Goal: Task Accomplishment & Management: Manage account settings

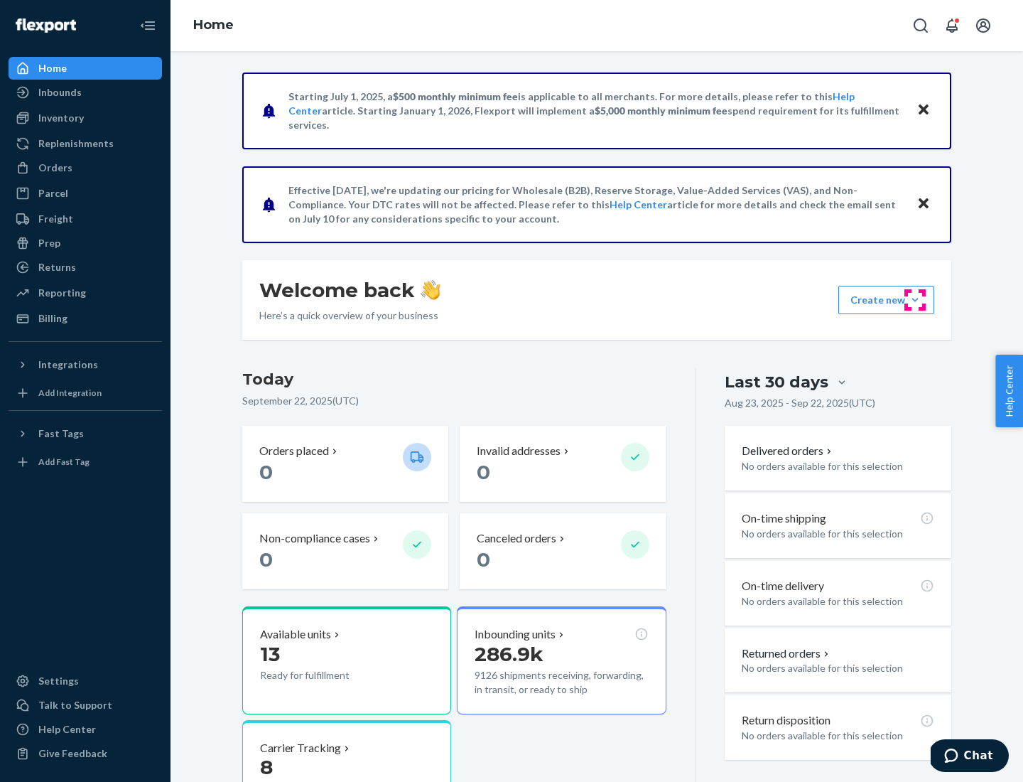
click at [915, 300] on button "Create new Create new inbound Create new order Create new product" at bounding box center [886, 300] width 96 height 28
click at [85, 92] on div "Inbounds" at bounding box center [85, 92] width 151 height 20
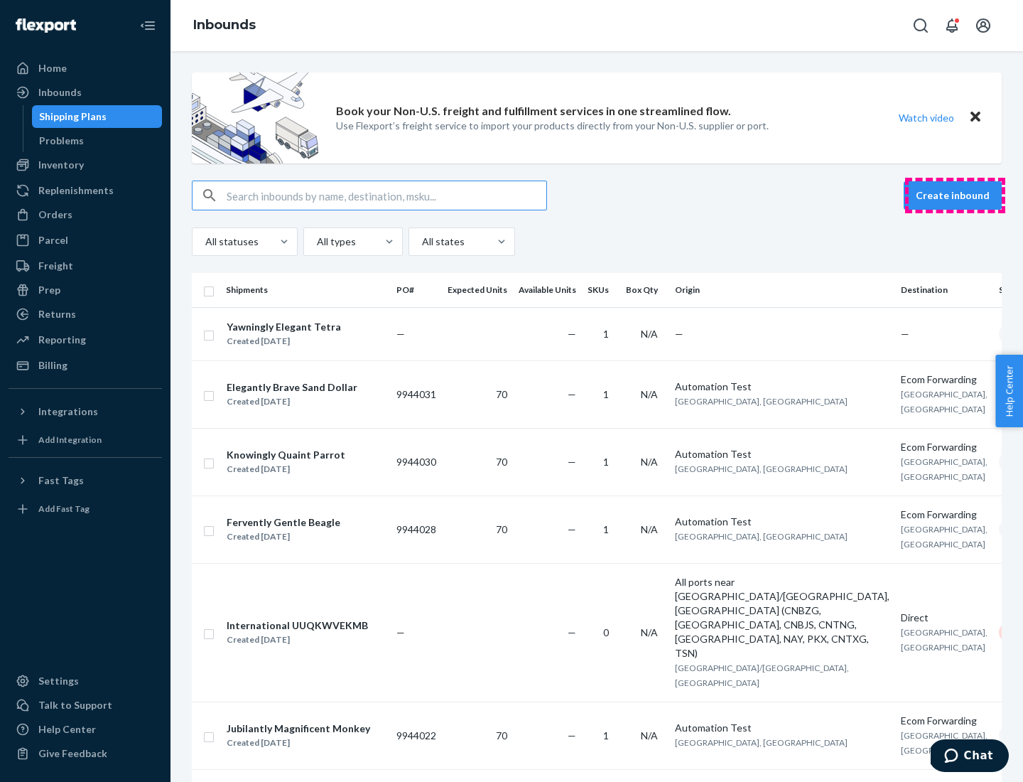
click at [955, 195] on button "Create inbound" at bounding box center [953, 195] width 98 height 28
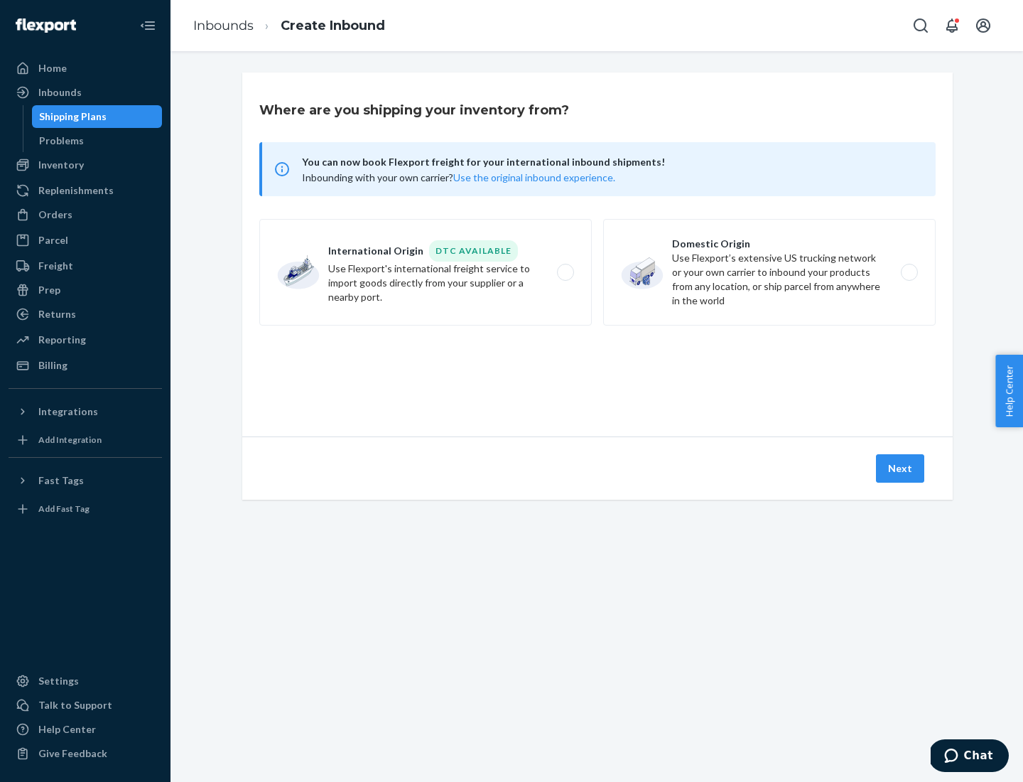
click at [769, 272] on label "Domestic Origin Use Flexport’s extensive US trucking network or your own carrie…" at bounding box center [769, 272] width 333 height 107
click at [909, 272] on input "Domestic Origin Use Flexport’s extensive US trucking network or your own carrie…" at bounding box center [913, 272] width 9 height 9
radio input "true"
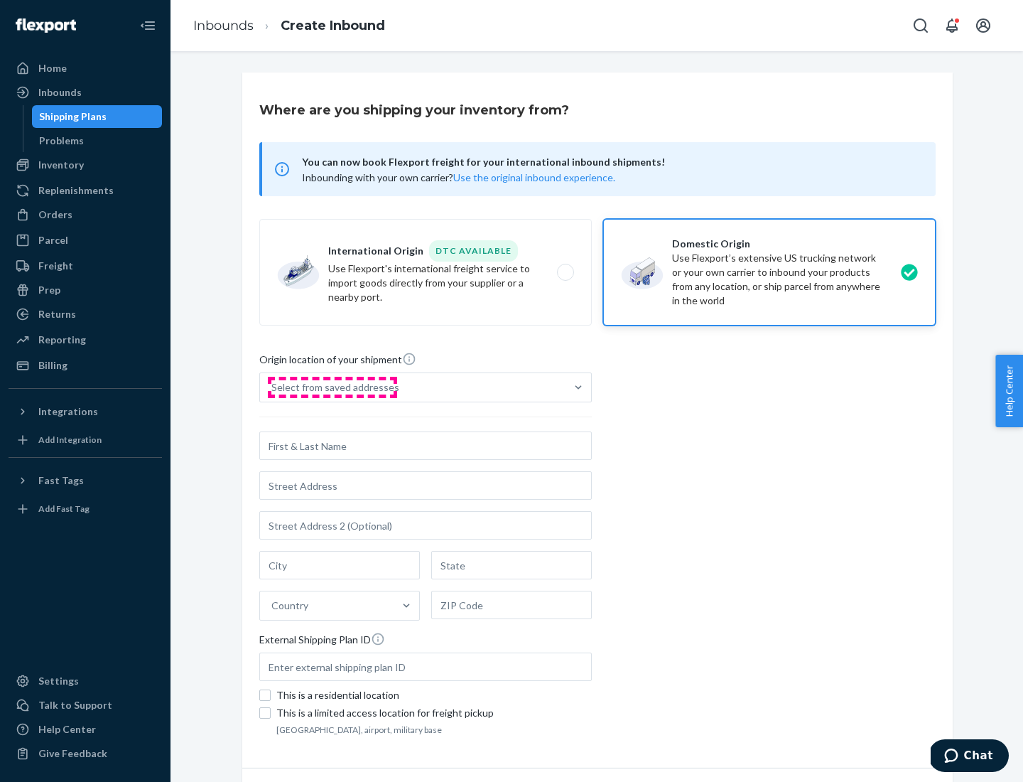
click at [332, 387] on div "Select from saved addresses" at bounding box center [335, 387] width 128 height 14
click at [273, 387] on input "Select from saved addresses" at bounding box center [271, 387] width 1 height 14
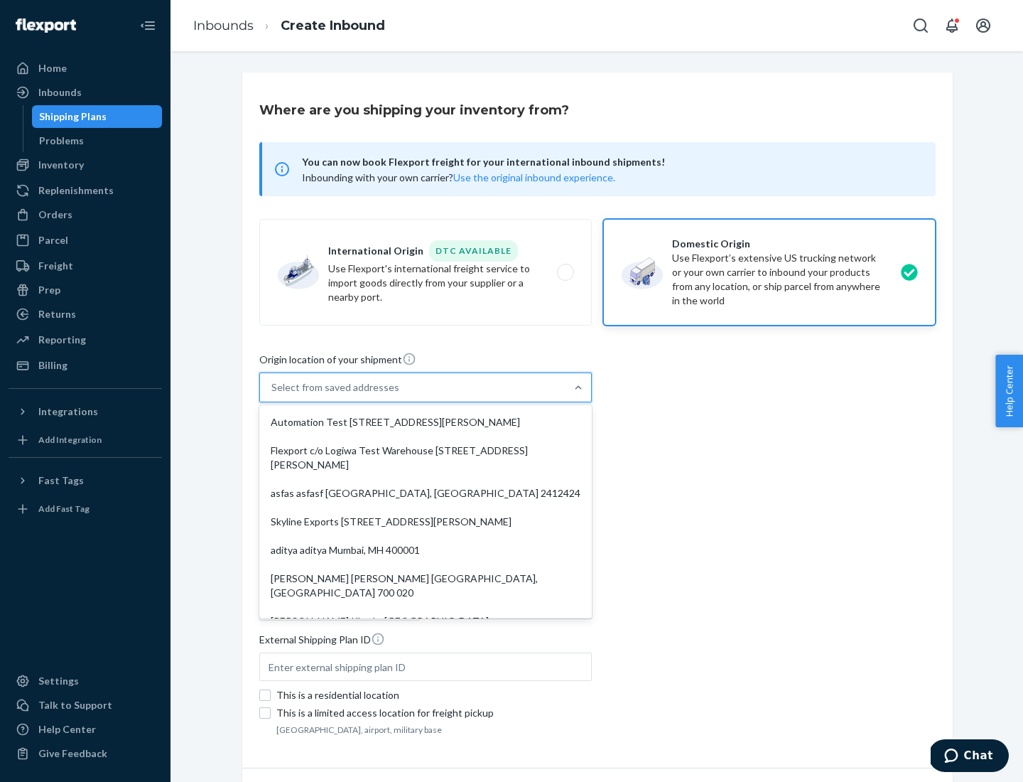
scroll to position [6, 0]
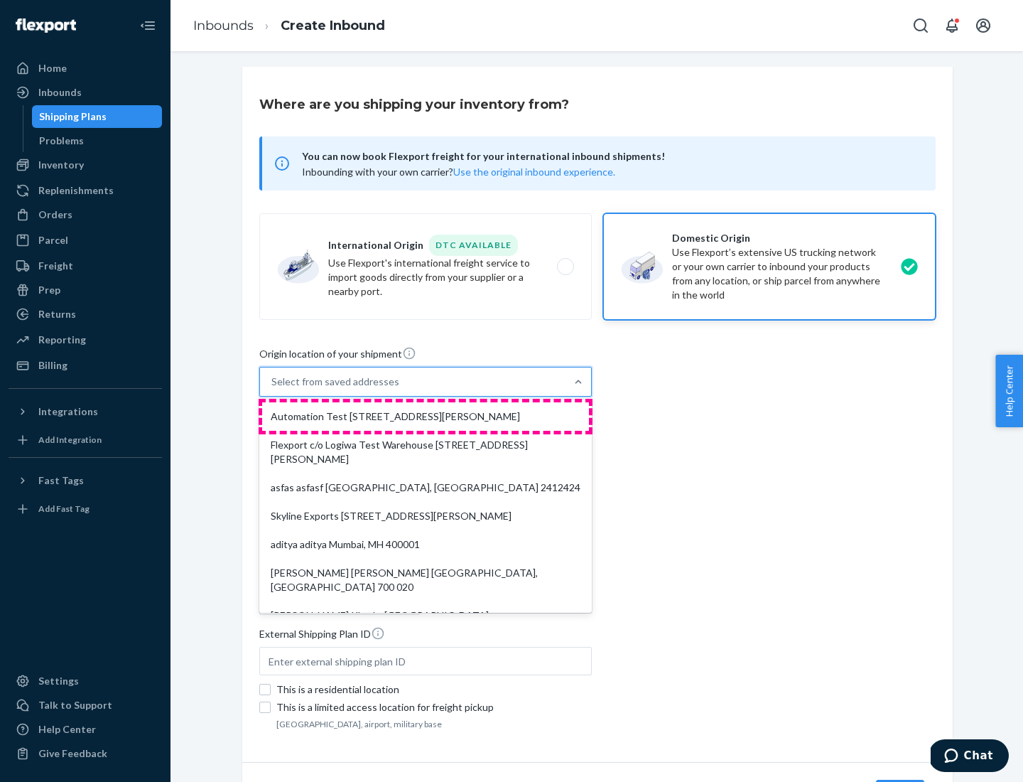
click at [426, 416] on div "Automation Test [STREET_ADDRESS][PERSON_NAME]" at bounding box center [425, 416] width 327 height 28
click at [273, 389] on input "option Automation Test [STREET_ADDRESS][PERSON_NAME]. 9 results available. Use …" at bounding box center [271, 381] width 1 height 14
type input "Automation Test"
type input "9th Floor"
type input "[GEOGRAPHIC_DATA]"
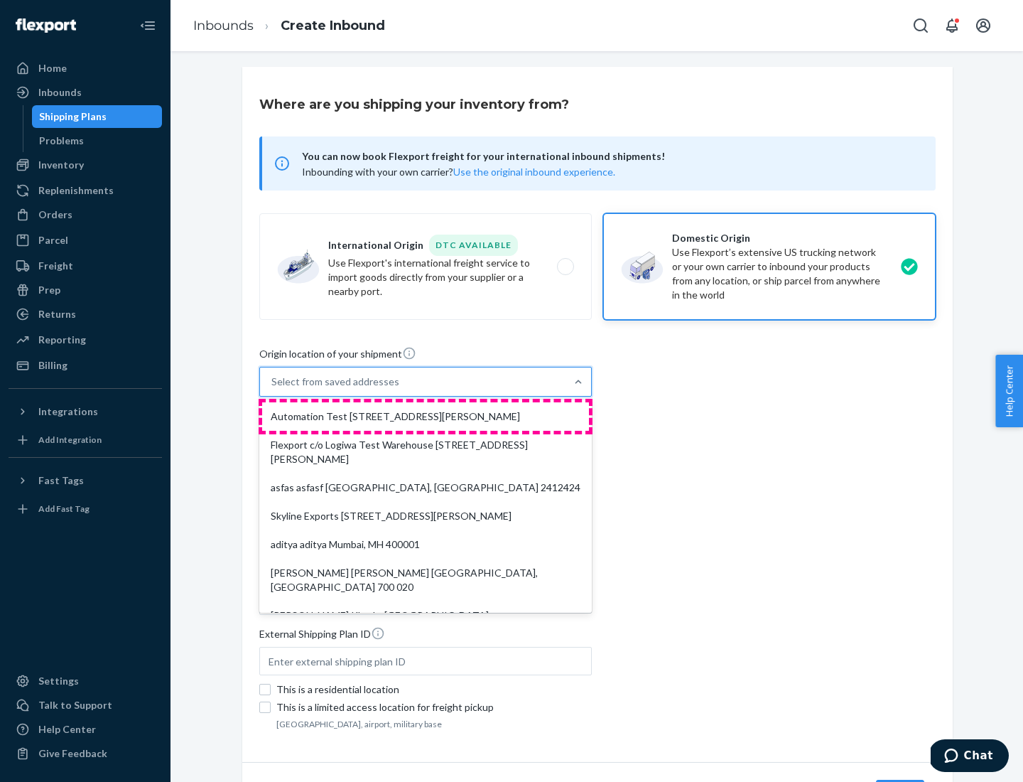
type input "CA"
type input "94104"
type input "[STREET_ADDRESS][PERSON_NAME]"
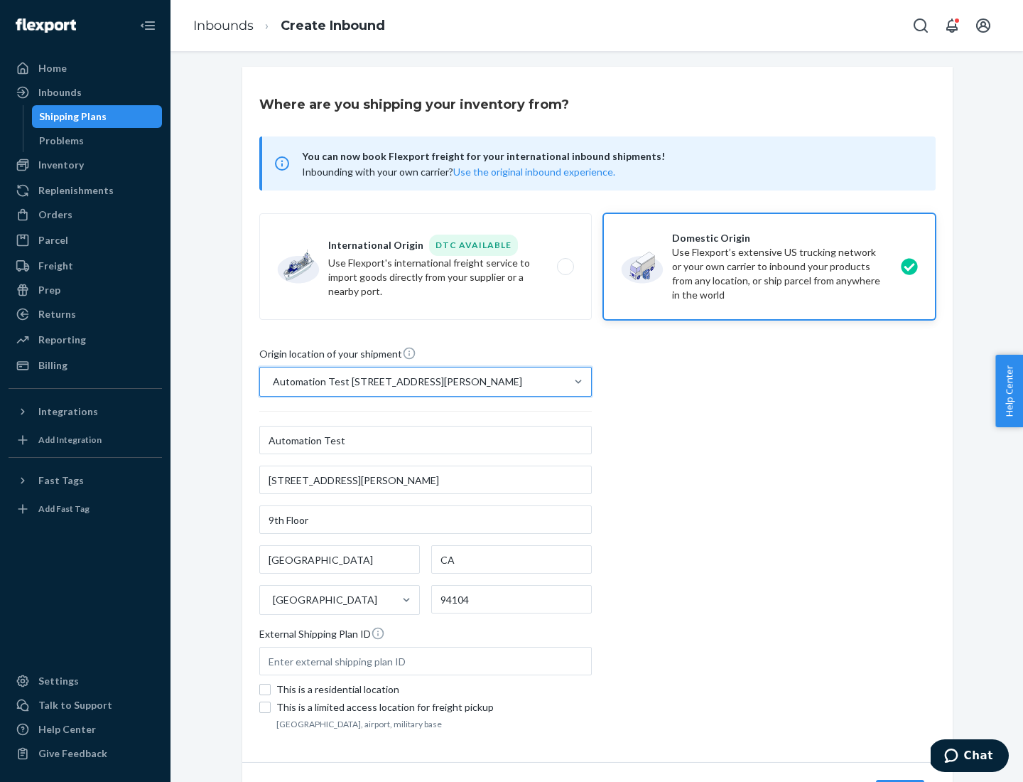
scroll to position [83, 0]
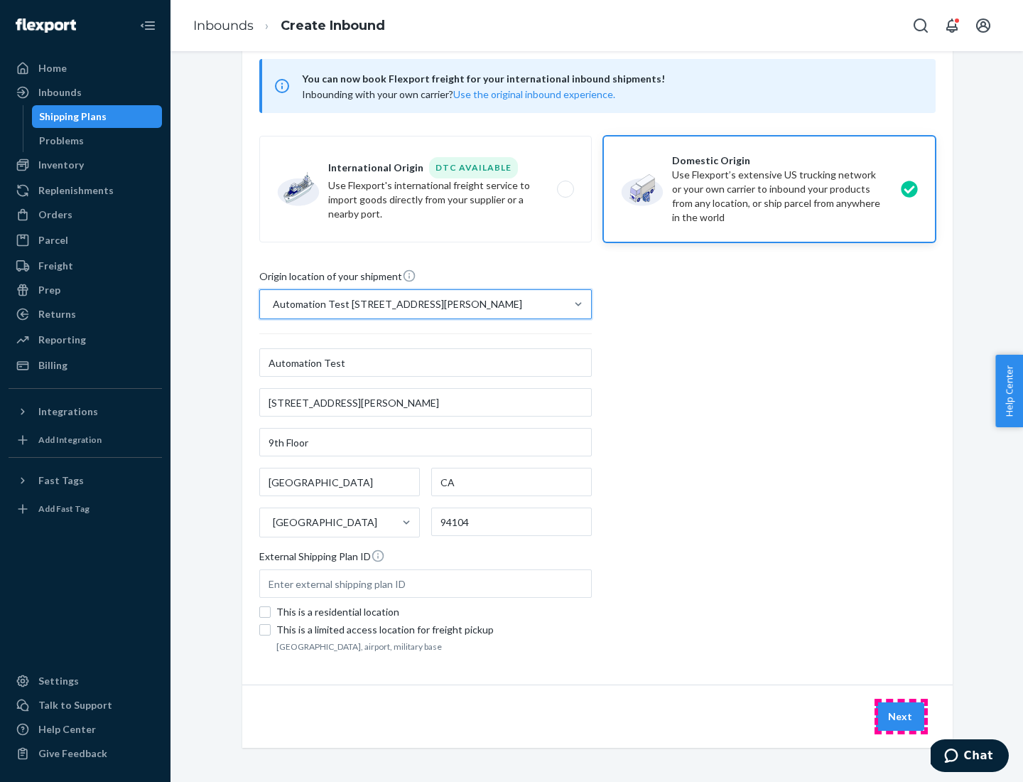
click at [901, 716] on button "Next" at bounding box center [900, 716] width 48 height 28
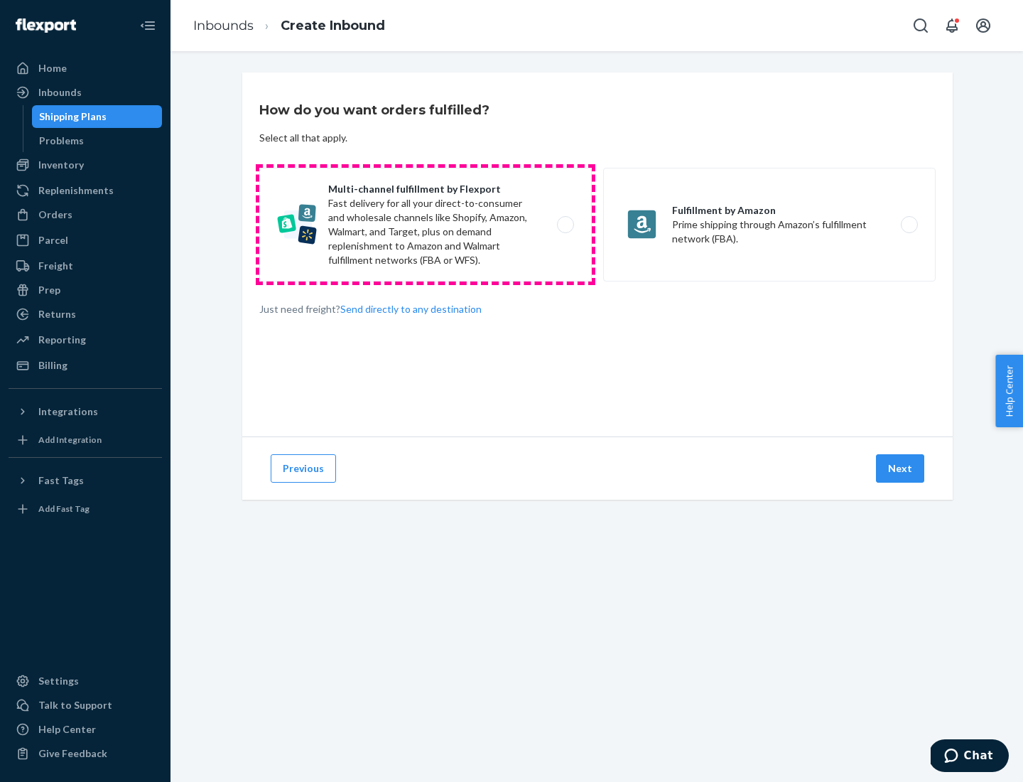
click at [426, 225] on label "Multi-channel fulfillment by Flexport Fast delivery for all your direct-to-cons…" at bounding box center [425, 225] width 333 height 114
click at [565, 225] on input "Multi-channel fulfillment by Flexport Fast delivery for all your direct-to-cons…" at bounding box center [569, 224] width 9 height 9
radio input "true"
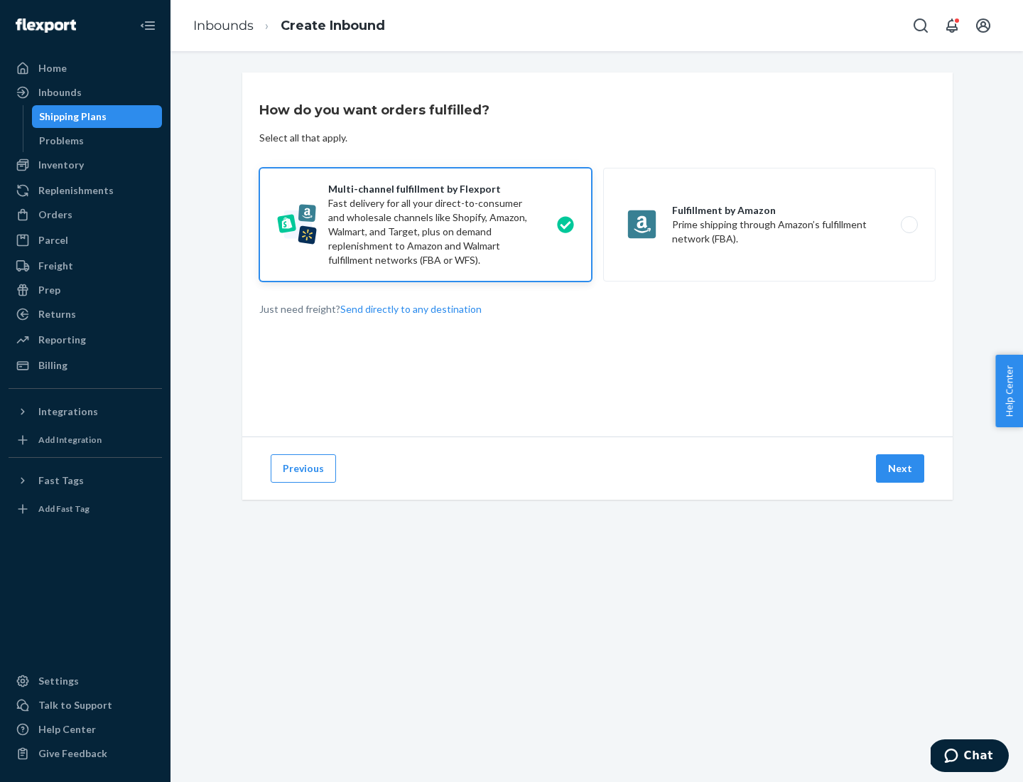
click at [901, 468] on button "Next" at bounding box center [900, 468] width 48 height 28
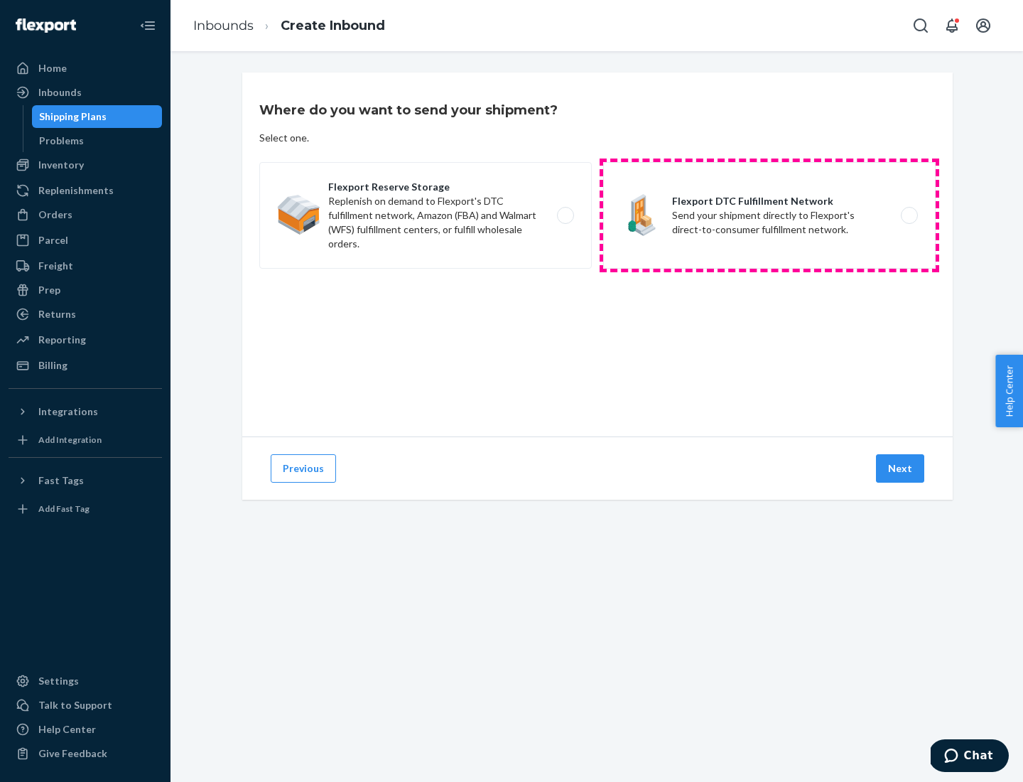
click at [769, 215] on label "Flexport DTC Fulfillment Network Send your shipment directly to Flexport's dire…" at bounding box center [769, 215] width 333 height 107
click at [909, 215] on input "Flexport DTC Fulfillment Network Send your shipment directly to Flexport's dire…" at bounding box center [913, 215] width 9 height 9
radio input "true"
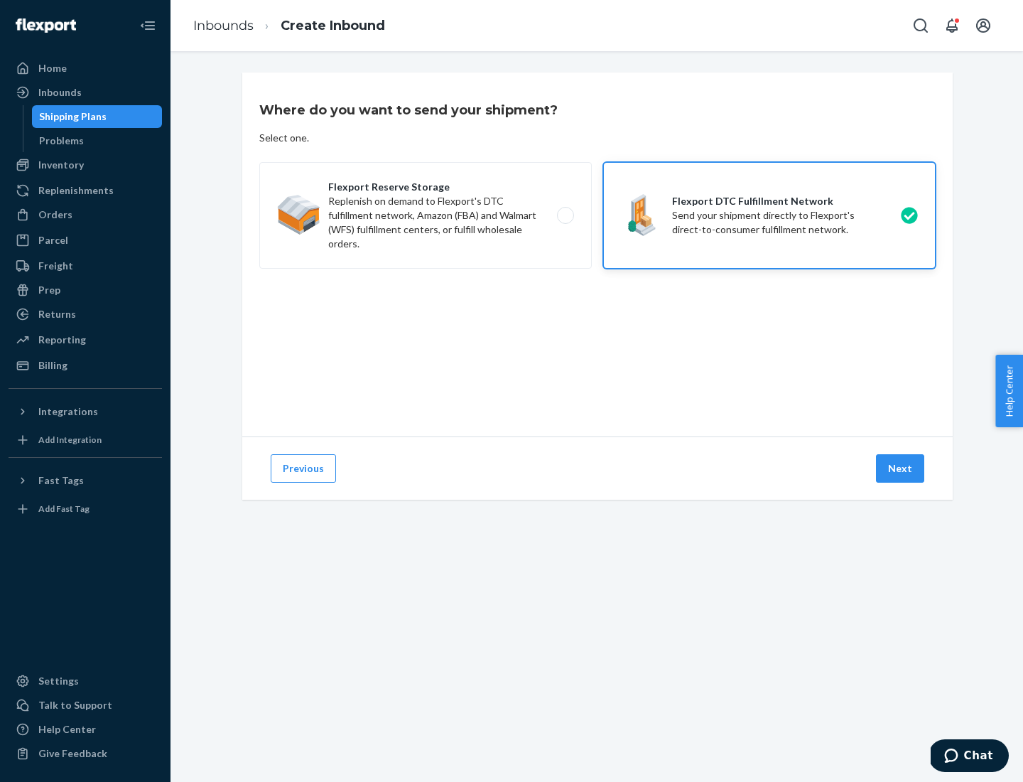
click at [901, 468] on button "Next" at bounding box center [900, 468] width 48 height 28
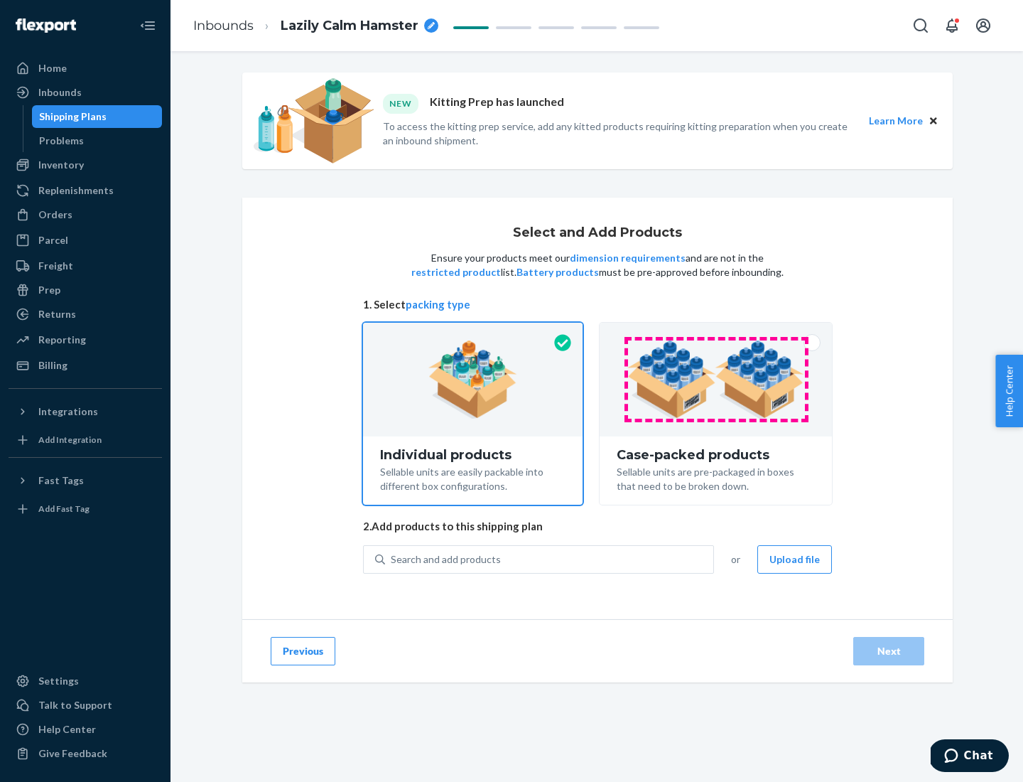
click at [716, 379] on img at bounding box center [715, 379] width 177 height 78
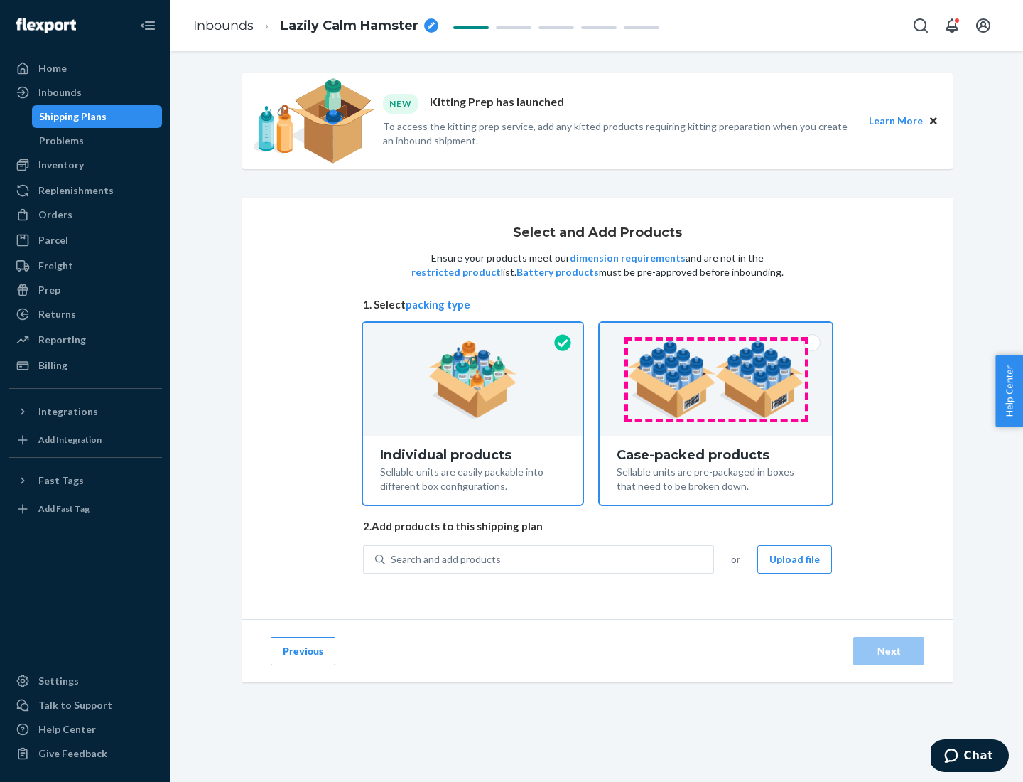
click at [716, 332] on input "Case-packed products Sellable units are pre-packaged in boxes that need to be b…" at bounding box center [715, 327] width 9 height 9
radio input "true"
radio input "false"
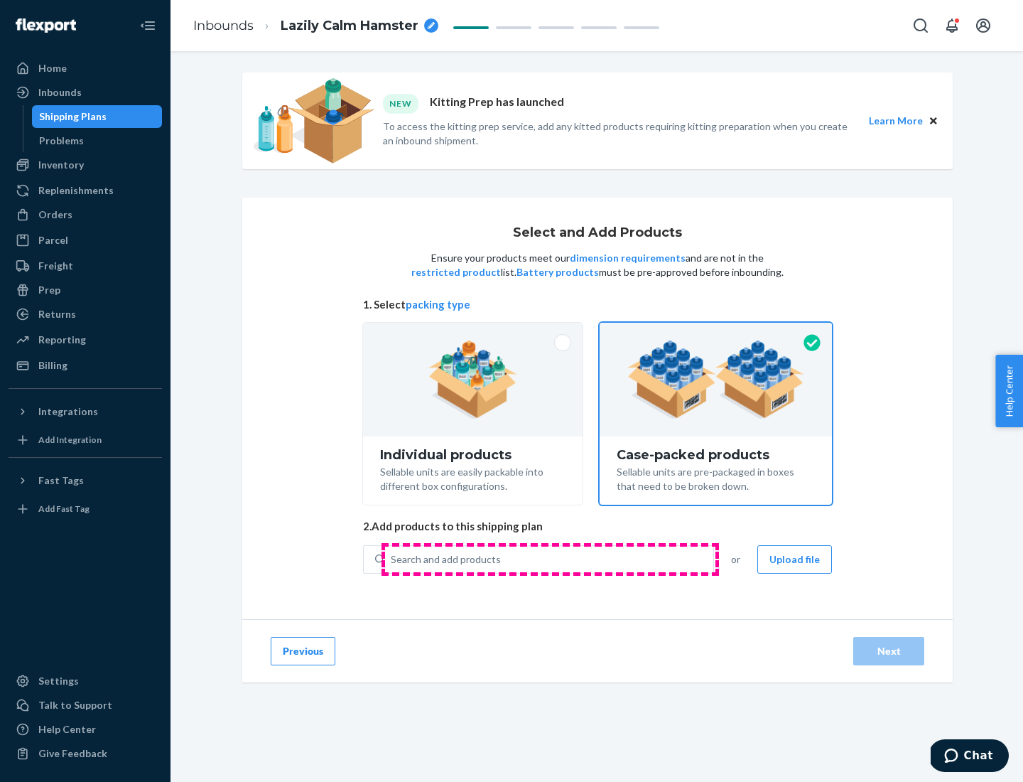
click at [550, 558] on div "Search and add products" at bounding box center [549, 559] width 328 height 26
click at [392, 558] on input "Search and add products" at bounding box center [391, 559] width 1 height 14
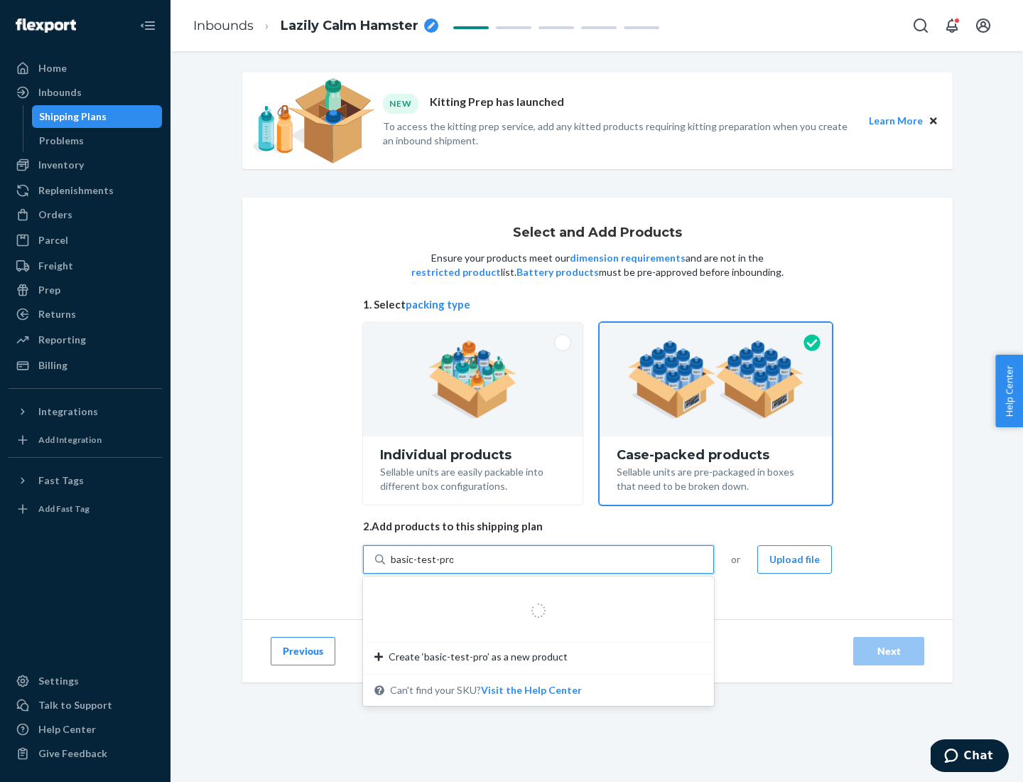
type input "basic-test-product-1"
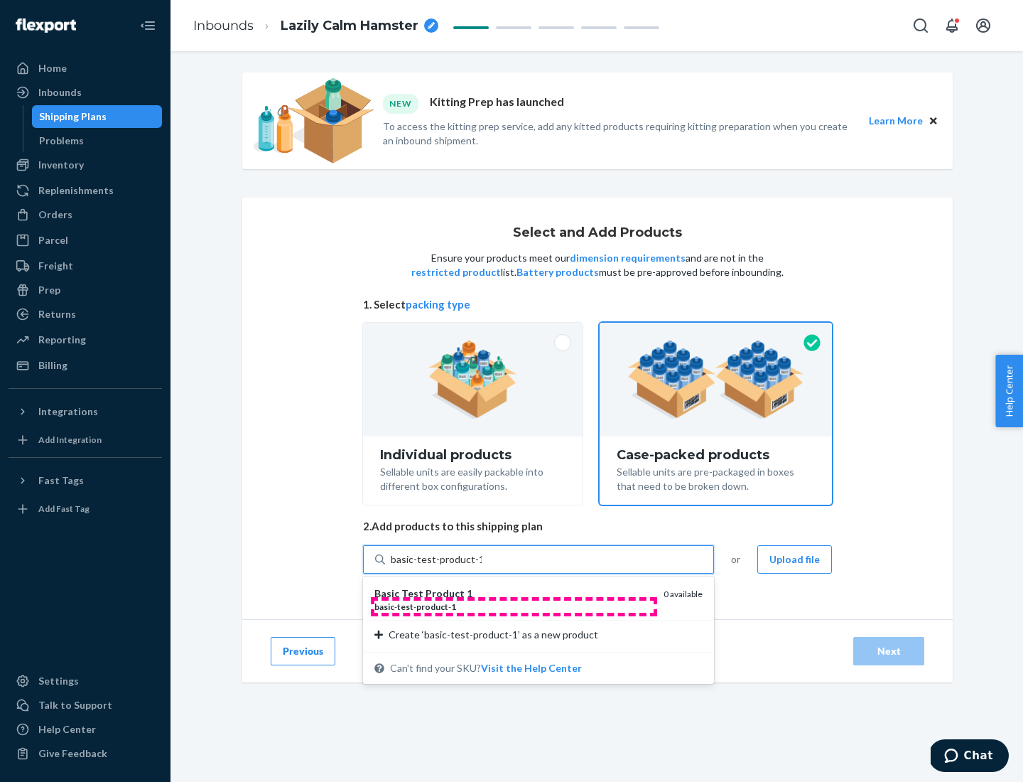
click at [514, 606] on div "basic - test - product - 1" at bounding box center [513, 606] width 278 height 12
click at [482, 566] on input "basic-test-product-1" at bounding box center [436, 559] width 91 height 14
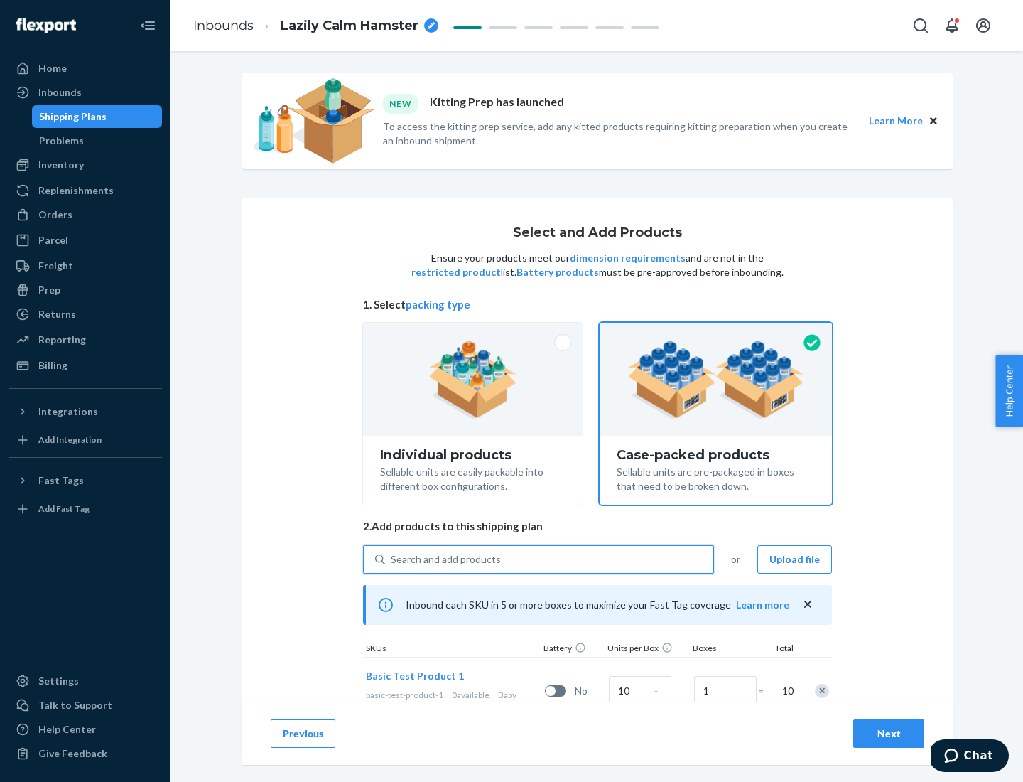
scroll to position [51, 0]
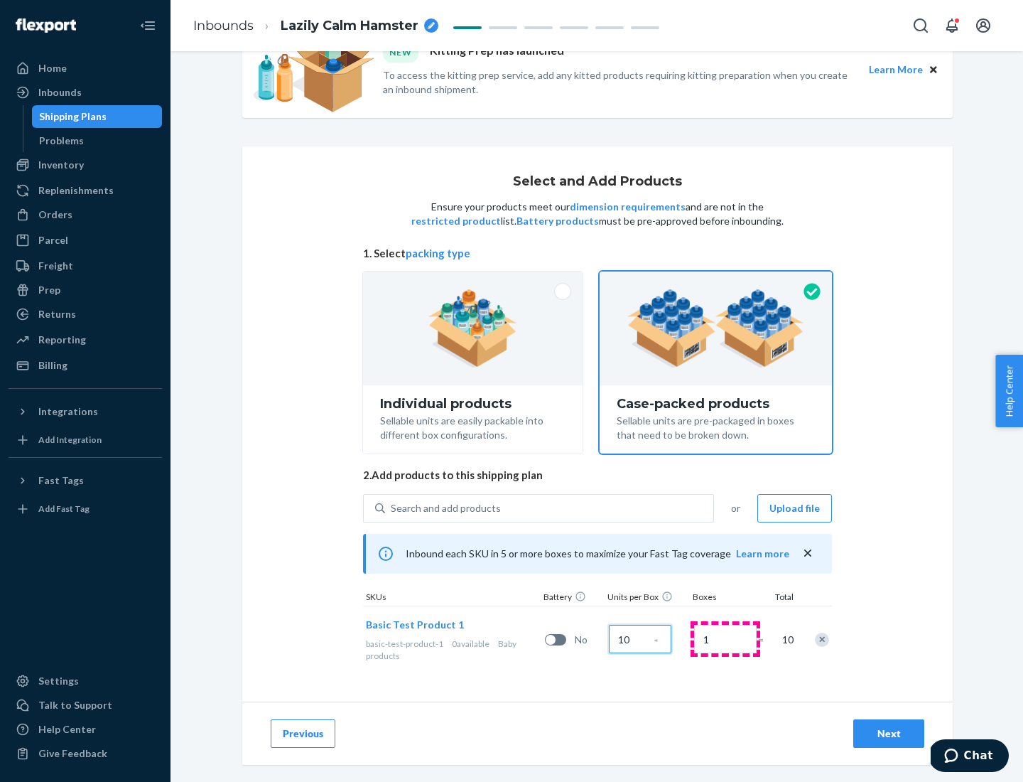
type input "10"
type input "7"
click at [889, 733] on div "Next" at bounding box center [888, 733] width 47 height 14
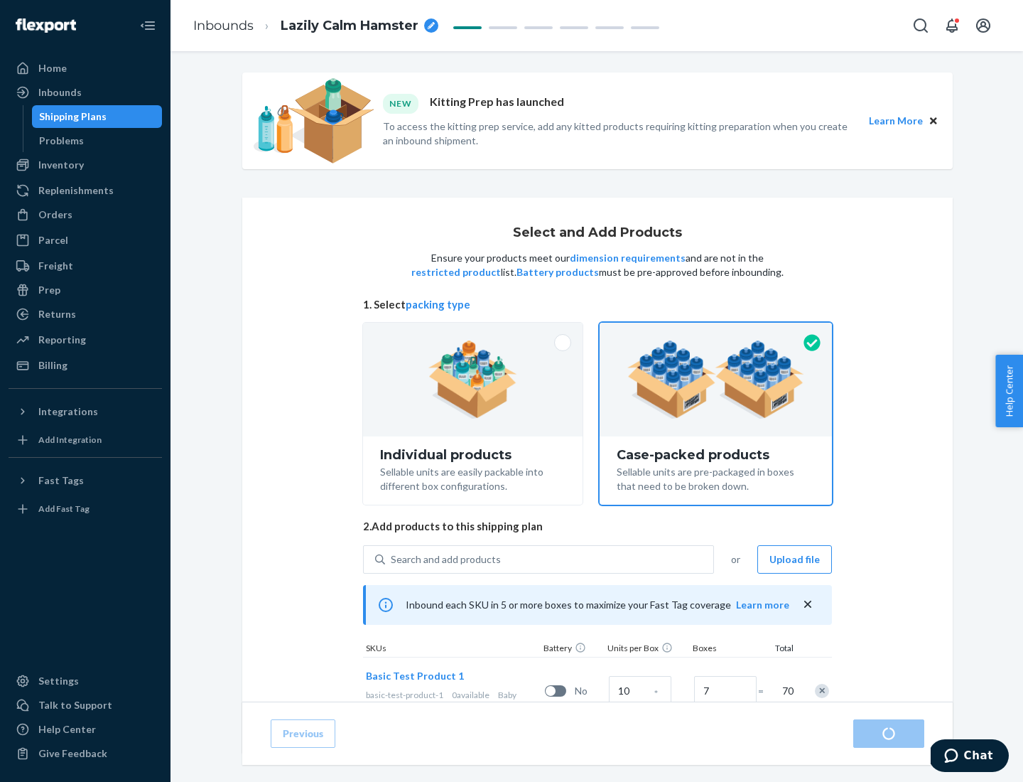
radio input "true"
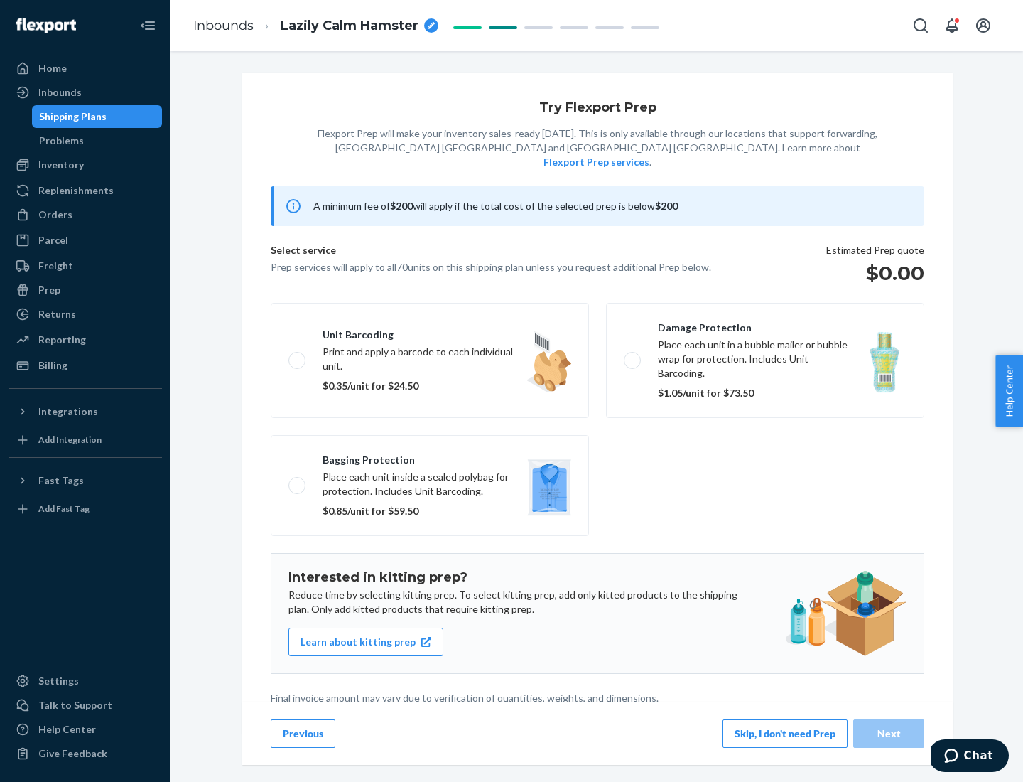
scroll to position [4, 0]
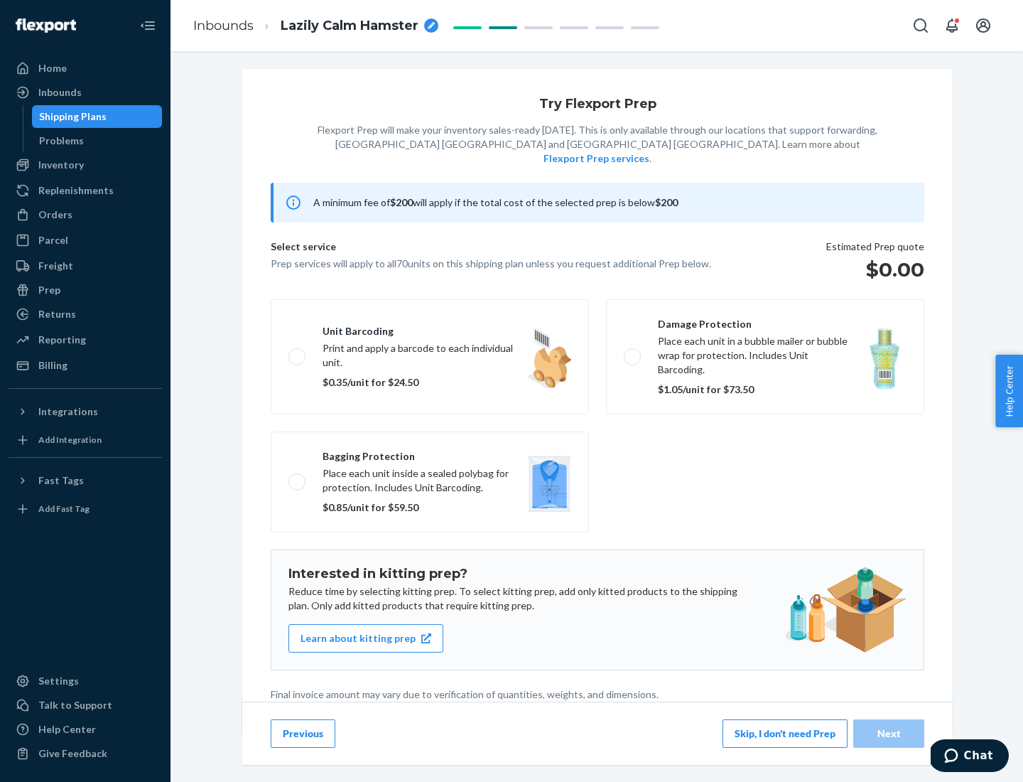
click at [430, 453] on label "Bagging protection Place each unit inside a sealed polybag for protection. Incl…" at bounding box center [430, 481] width 318 height 101
click at [298, 477] on input "Bagging protection Place each unit inside a sealed polybag for protection. Incl…" at bounding box center [292, 481] width 9 height 9
checkbox input "true"
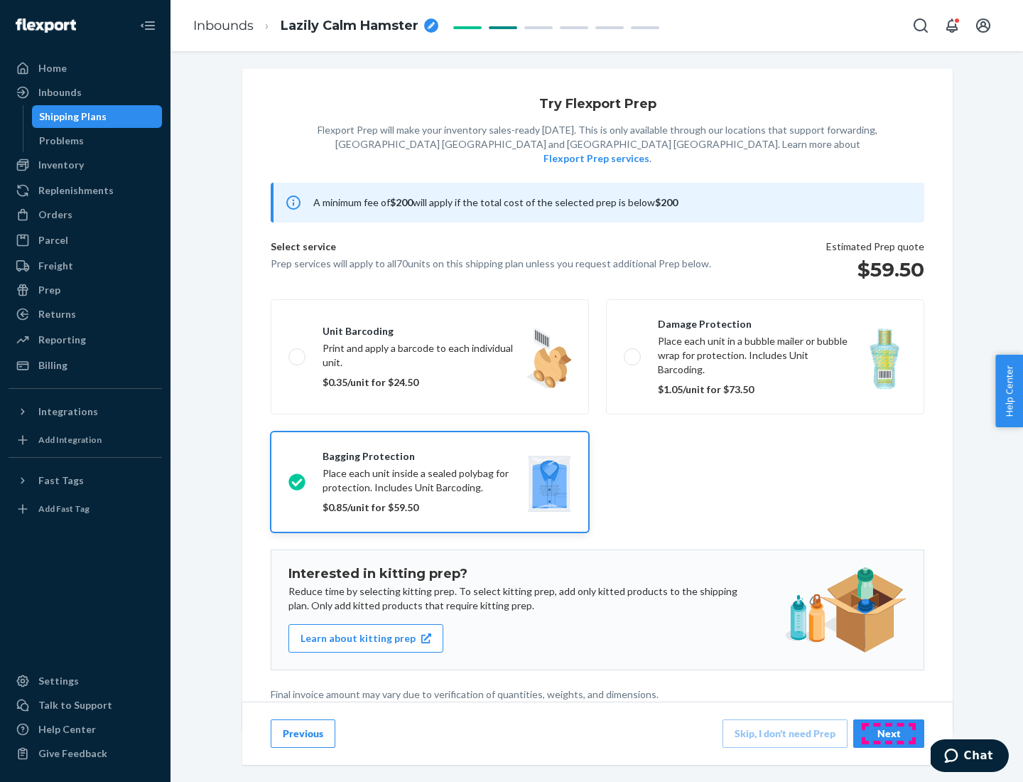
click at [889, 733] on div "Next" at bounding box center [888, 733] width 47 height 14
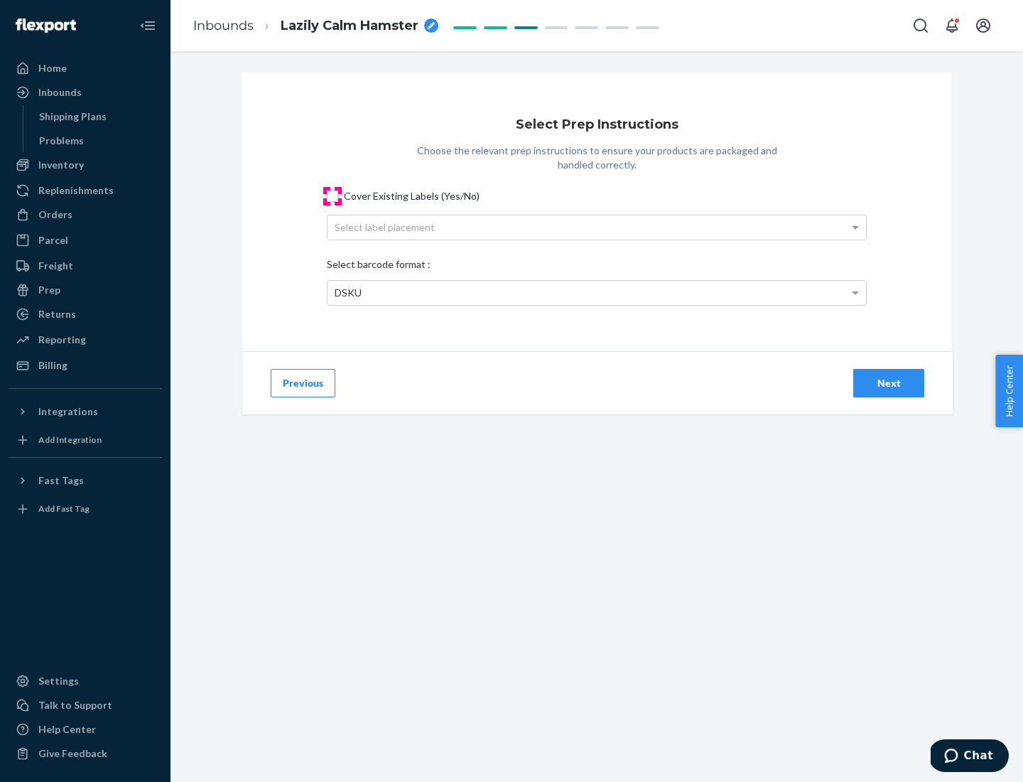
click at [333, 195] on input "Cover Existing Labels (Yes/No)" at bounding box center [332, 195] width 11 height 11
checkbox input "true"
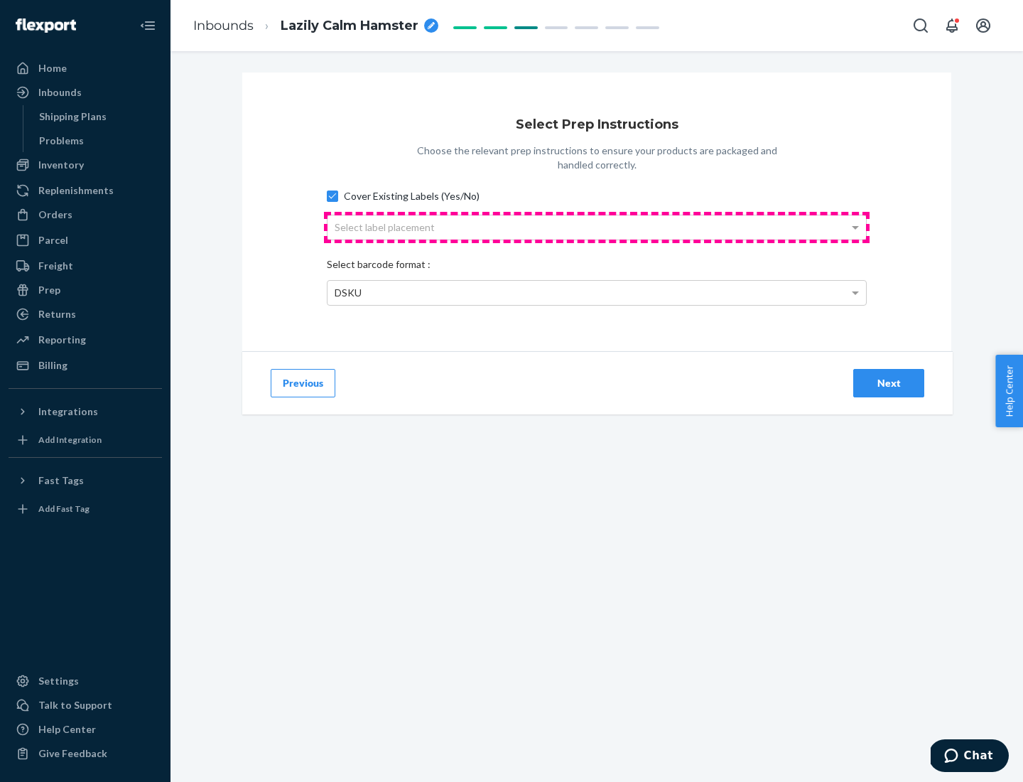
click at [597, 227] on div "Select label placement" at bounding box center [597, 227] width 539 height 24
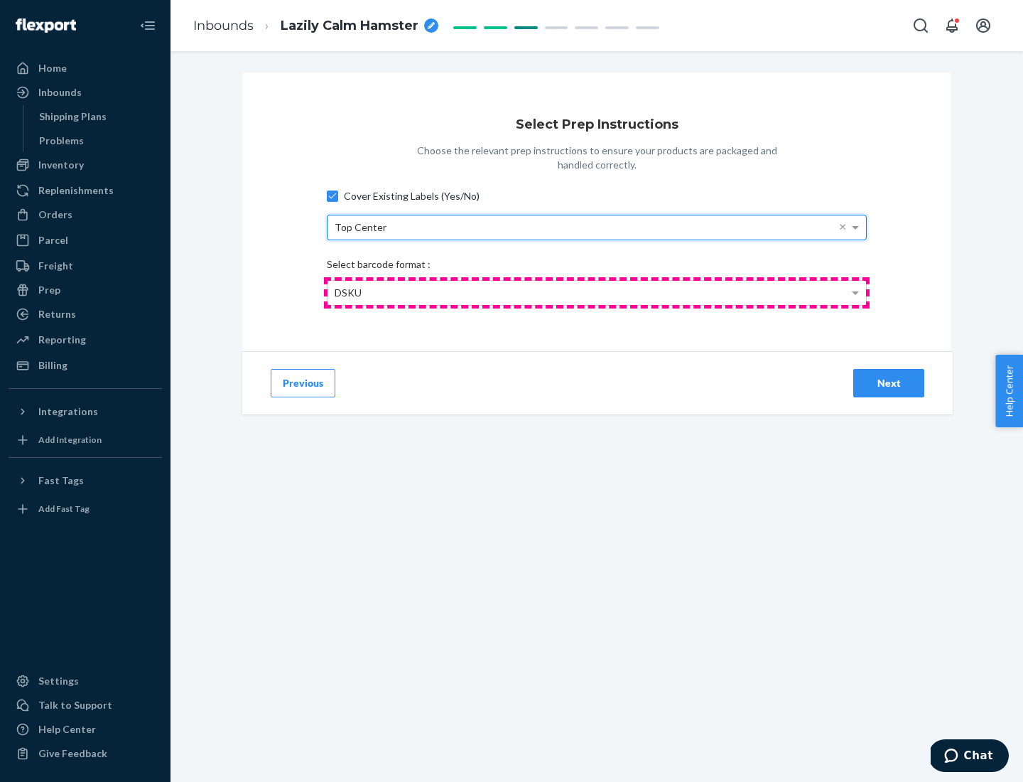
click at [597, 292] on div "DSKU" at bounding box center [597, 293] width 539 height 24
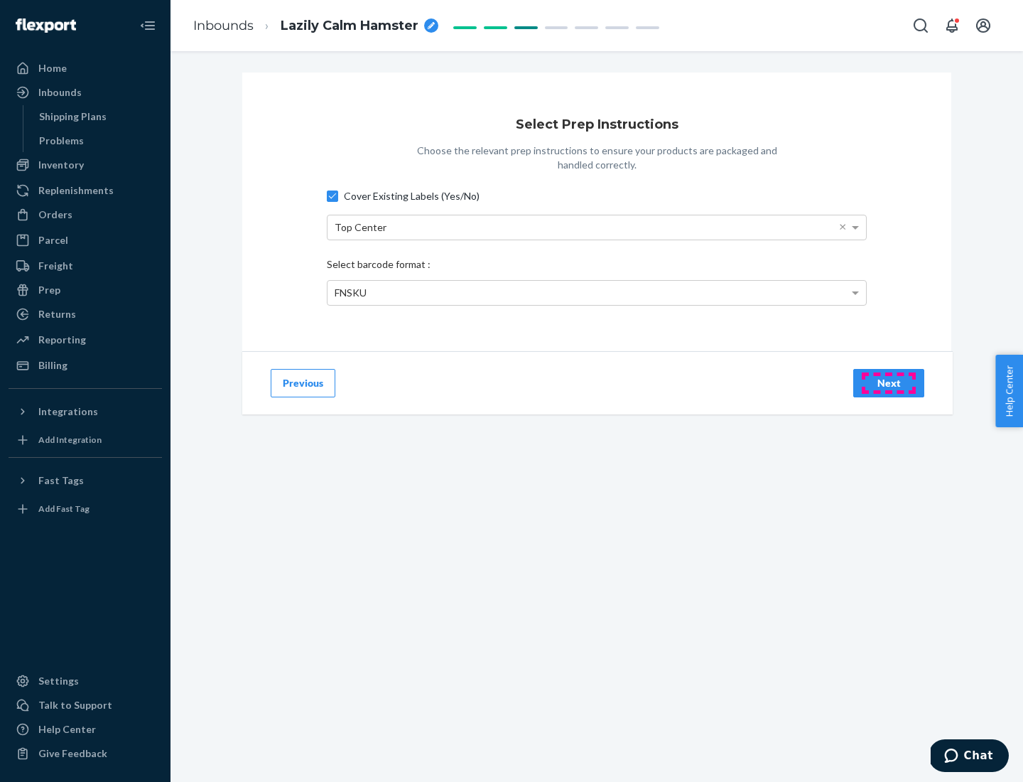
click at [889, 382] on div "Next" at bounding box center [888, 383] width 47 height 14
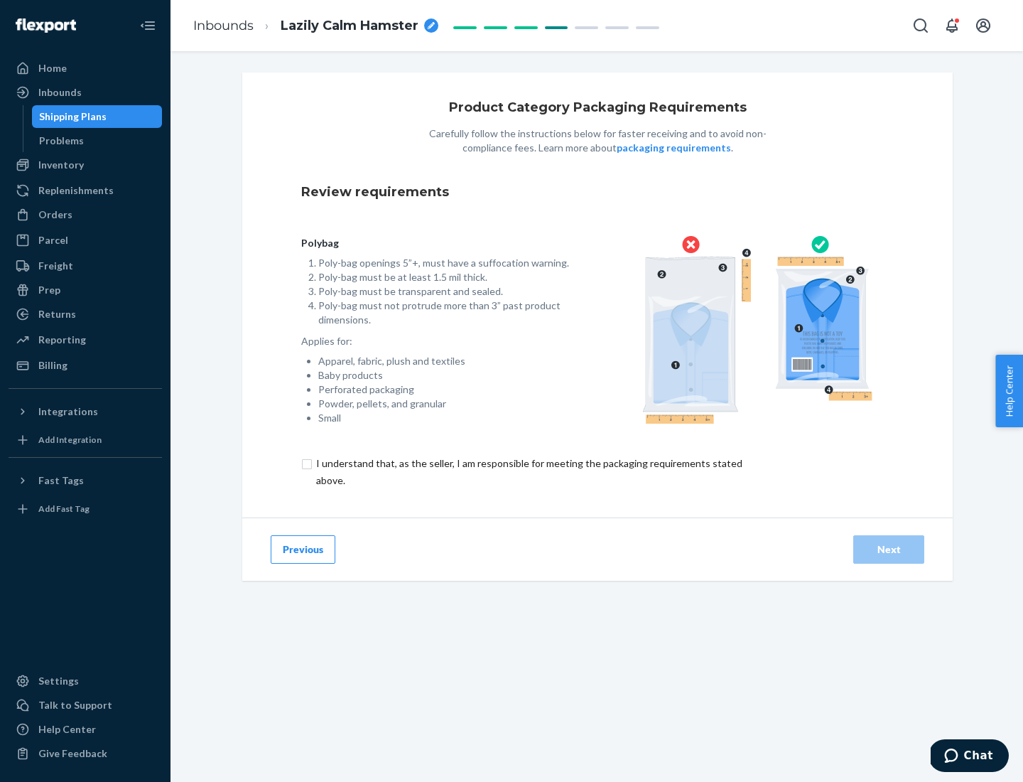
click at [528, 471] on input "checkbox" at bounding box center [537, 472] width 472 height 34
checkbox input "true"
click at [889, 549] on div "Next" at bounding box center [888, 549] width 47 height 14
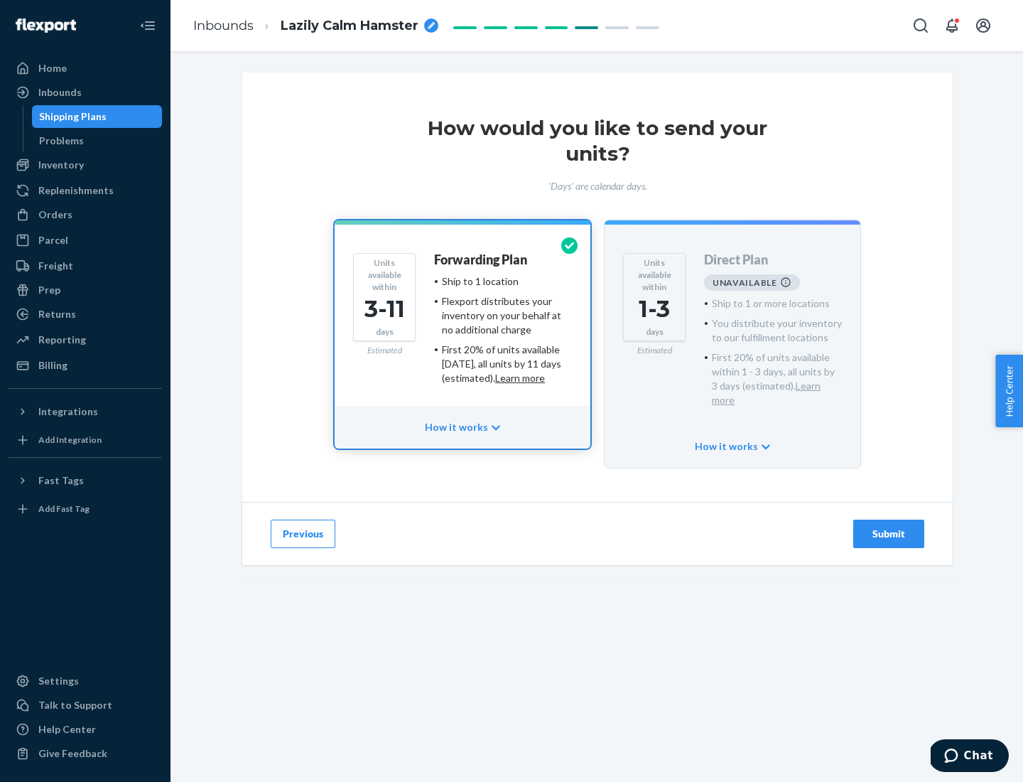
click at [482, 259] on h4 "Forwarding Plan" at bounding box center [480, 260] width 93 height 14
click at [889, 526] on div "Submit" at bounding box center [888, 533] width 47 height 14
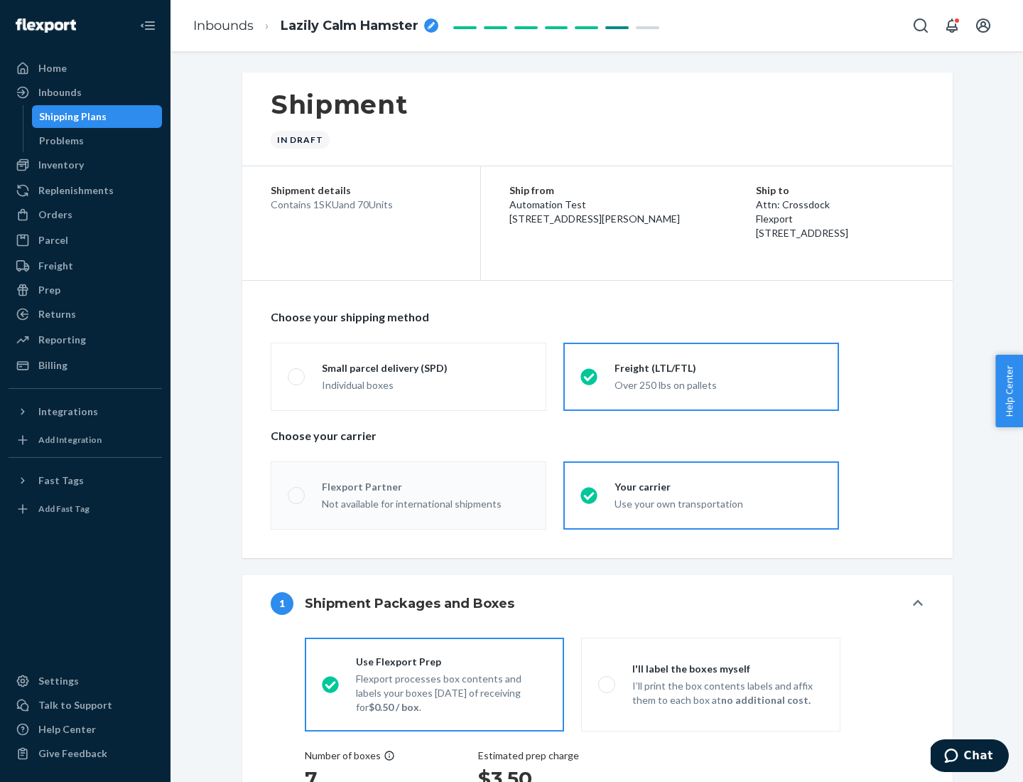
radio input "true"
radio input "false"
radio input "true"
radio input "false"
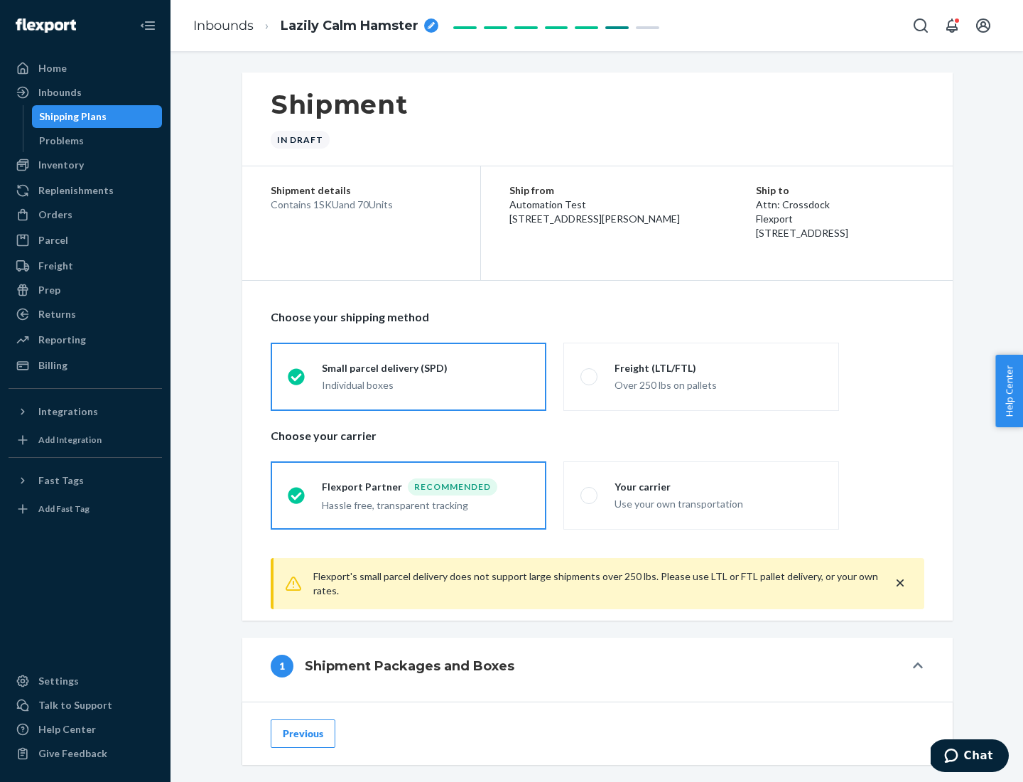
click at [701, 376] on div "Over 250 lbs on pallets" at bounding box center [718, 383] width 207 height 17
click at [590, 376] on input "Freight (LTL/FTL) Over 250 lbs on pallets" at bounding box center [584, 376] width 9 height 9
radio input "true"
radio input "false"
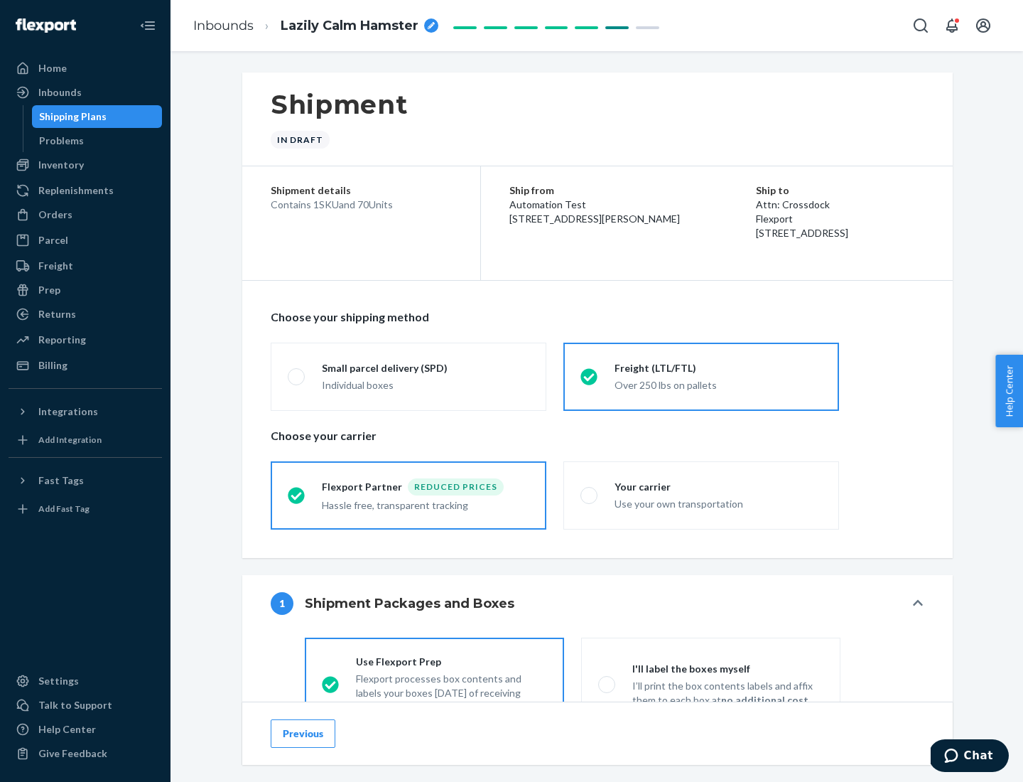
scroll to position [79, 0]
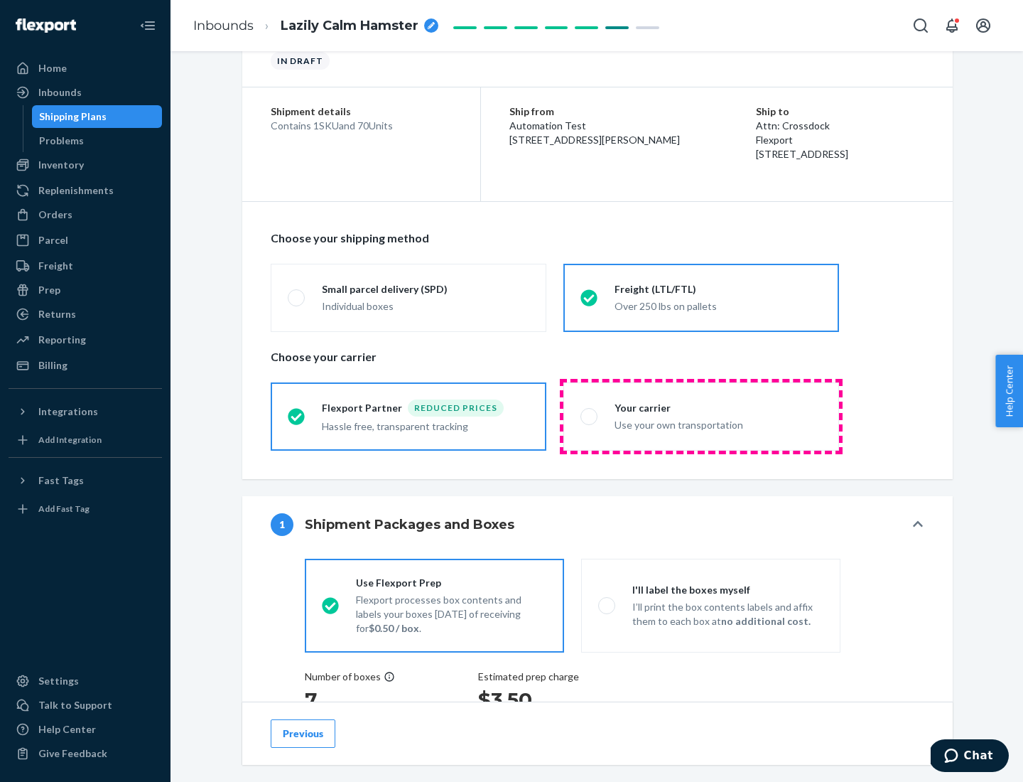
click at [701, 416] on div "Use your own transportation" at bounding box center [718, 423] width 207 height 17
click at [590, 416] on input "Your carrier Use your own transportation" at bounding box center [584, 415] width 9 height 9
radio input "true"
radio input "false"
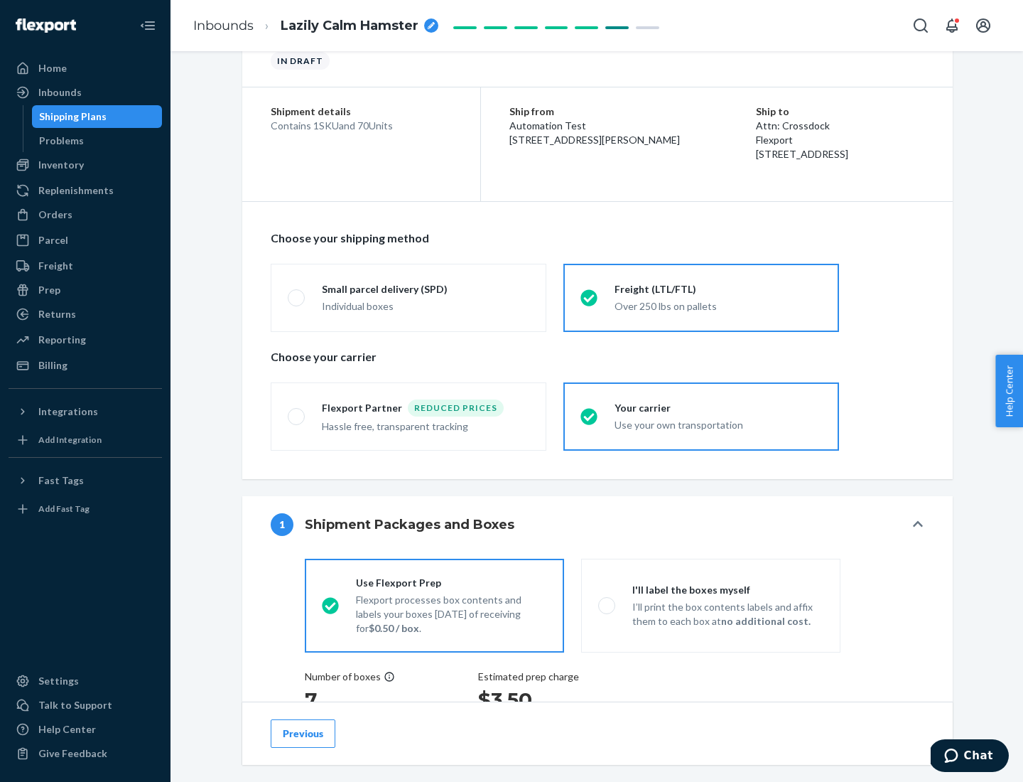
scroll to position [268, 0]
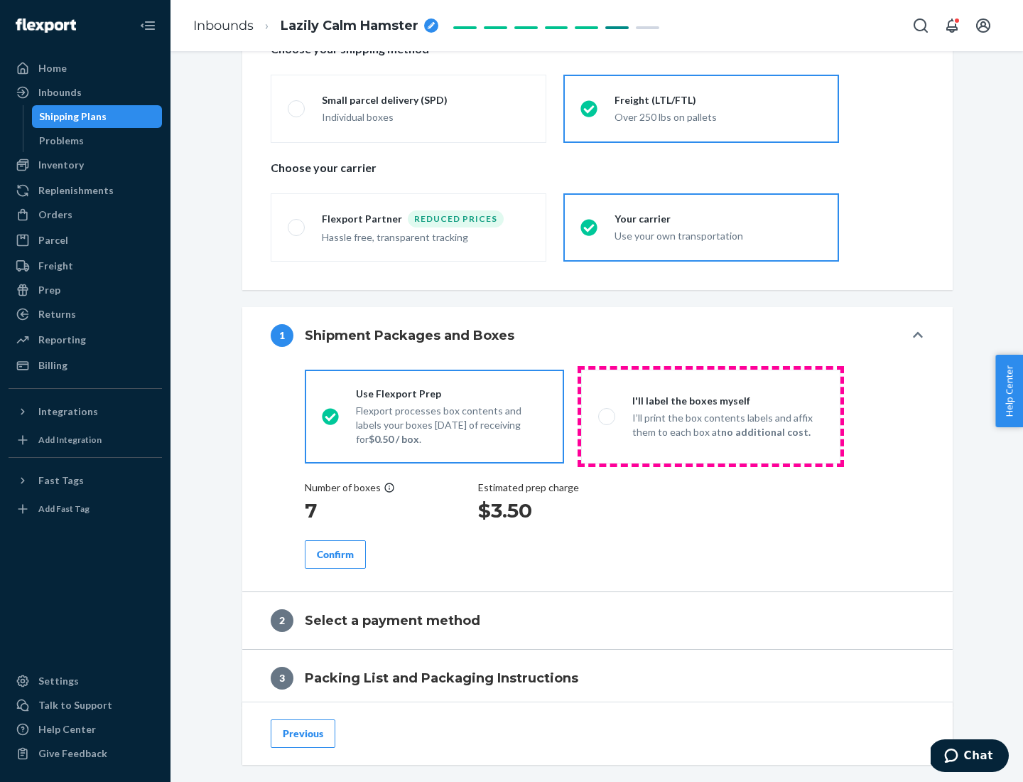
click at [711, 416] on p "I’ll print the box contents labels and affix them to each box at no additional …" at bounding box center [727, 425] width 191 height 28
click at [607, 416] on input "I'll label the boxes myself I’ll print the box contents labels and affix them t…" at bounding box center [602, 415] width 9 height 9
radio input "true"
radio input "false"
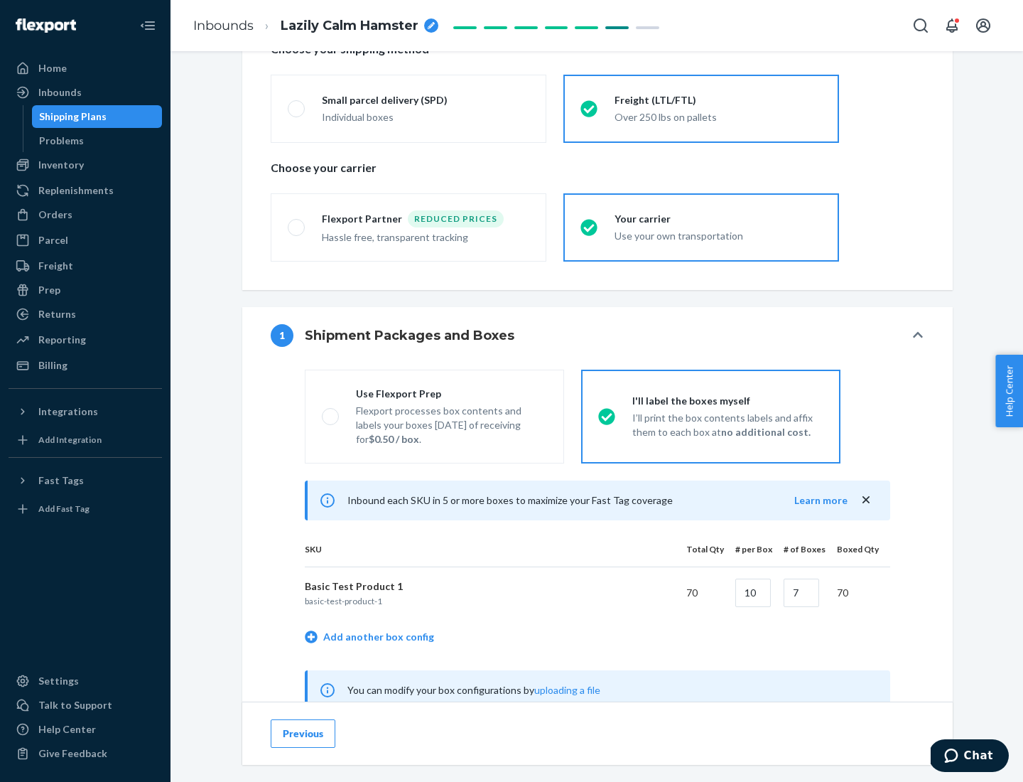
scroll to position [444, 0]
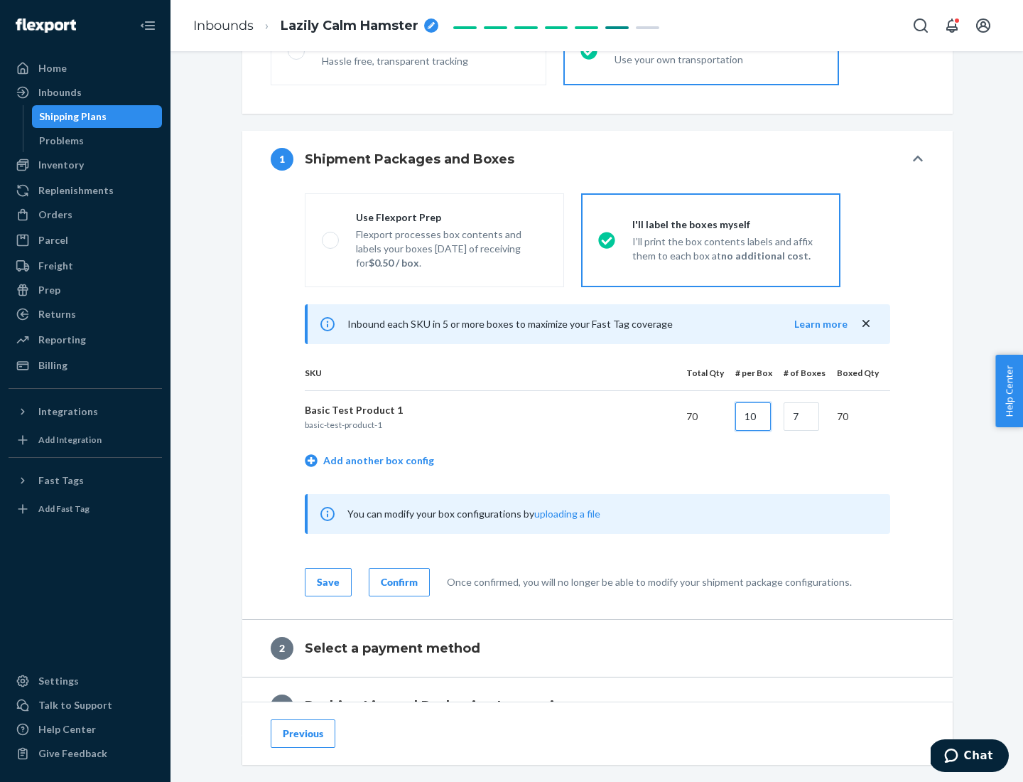
type input "10"
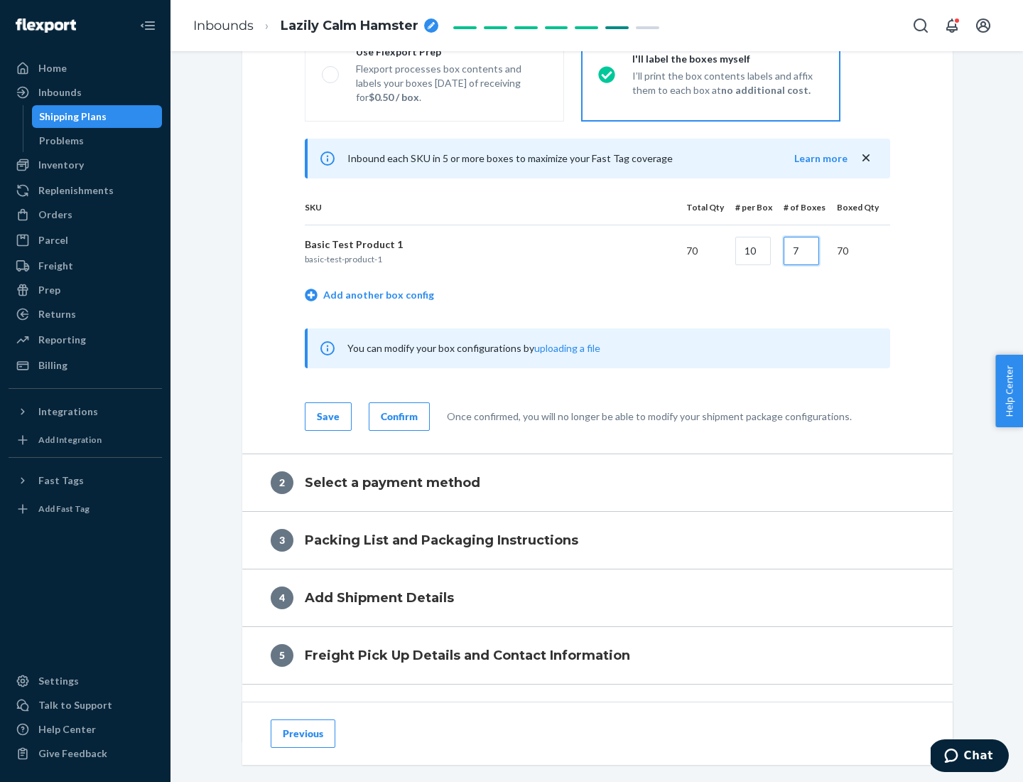
type input "7"
click at [397, 416] on div "Confirm" at bounding box center [399, 416] width 37 height 14
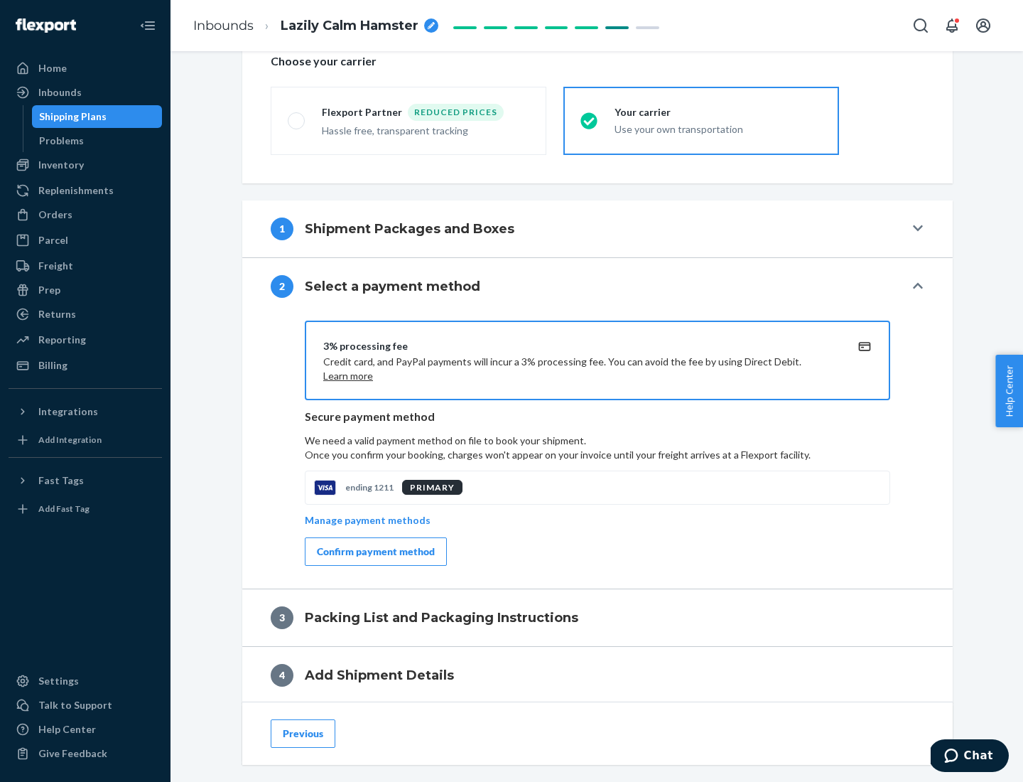
scroll to position [509, 0]
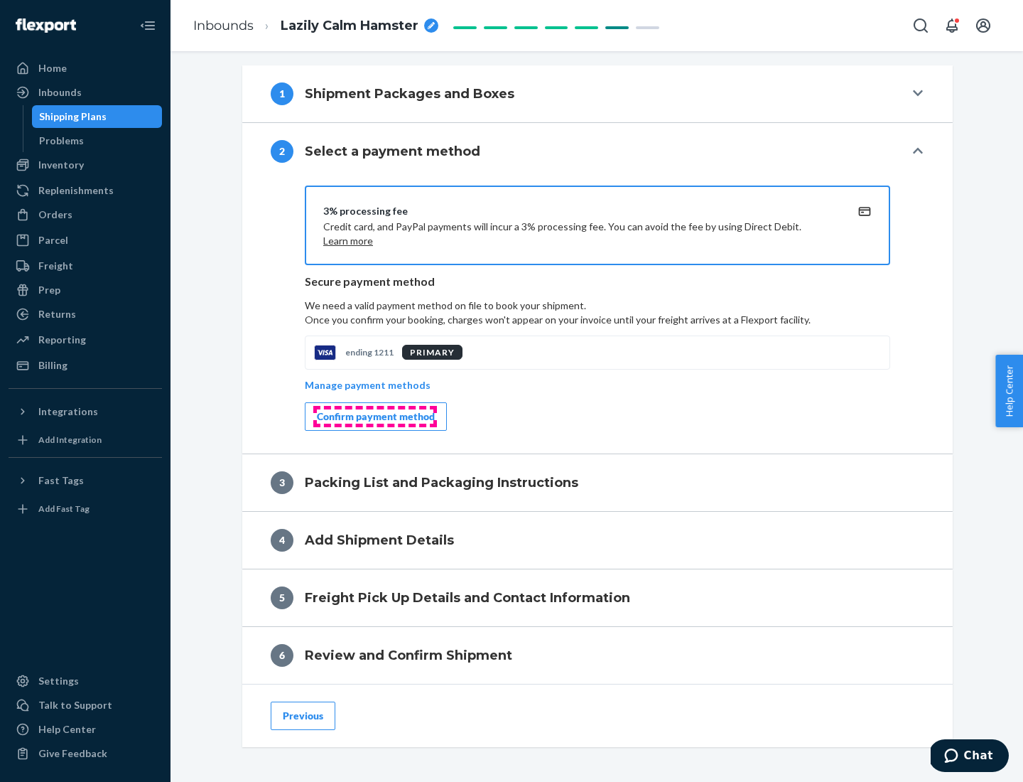
click at [374, 416] on div "Confirm payment method" at bounding box center [376, 416] width 118 height 14
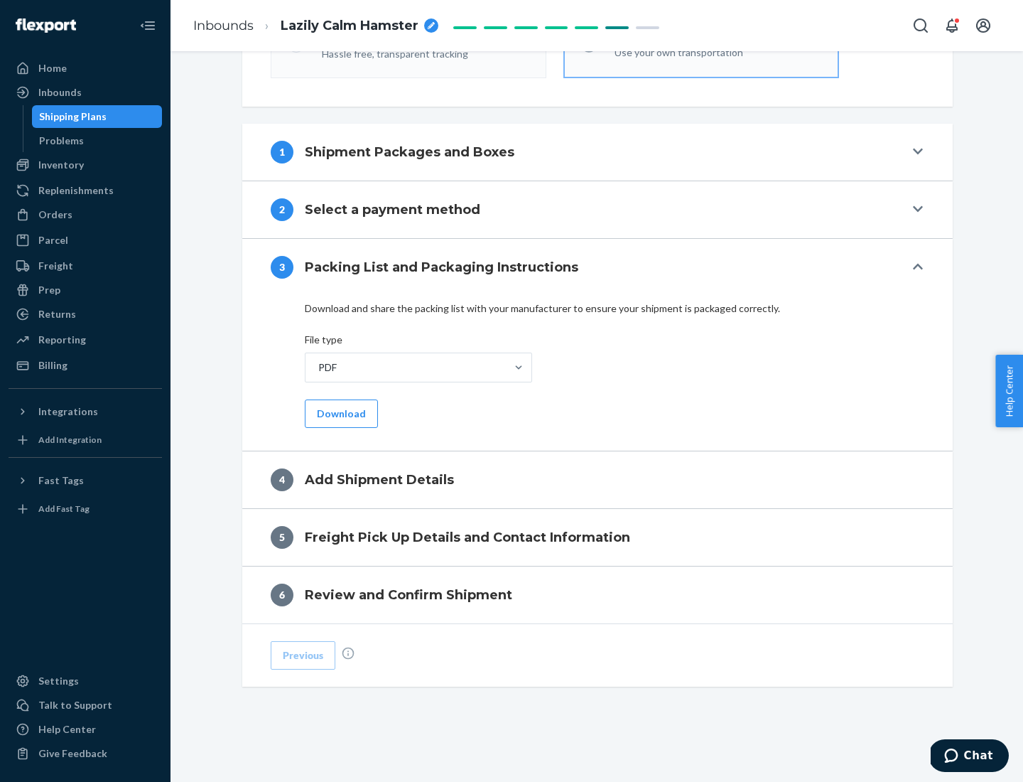
scroll to position [448, 0]
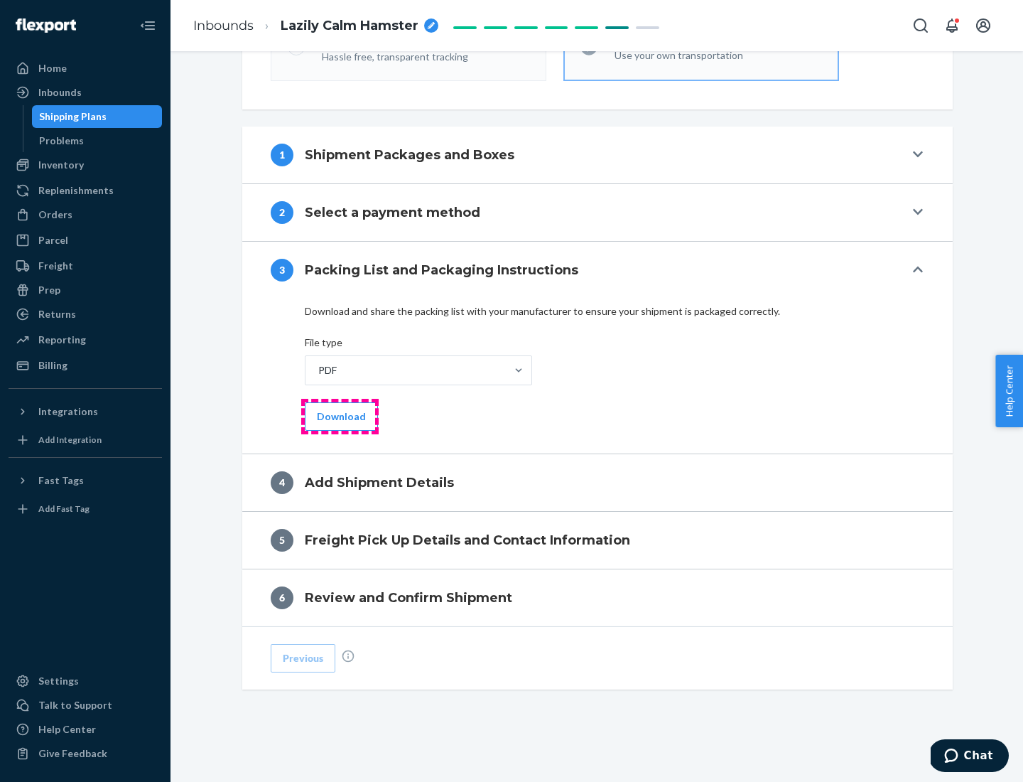
click at [340, 416] on button "Download" at bounding box center [341, 416] width 73 height 28
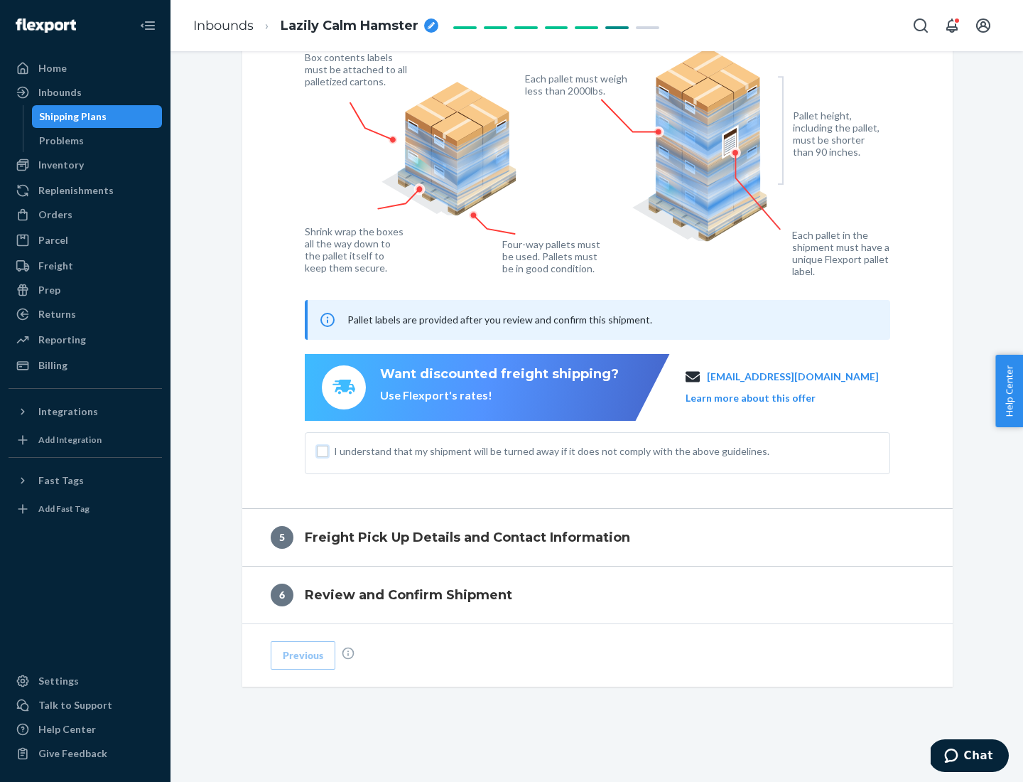
click at [323, 450] on input "I understand that my shipment will be turned away if it does not comply with th…" at bounding box center [322, 450] width 11 height 11
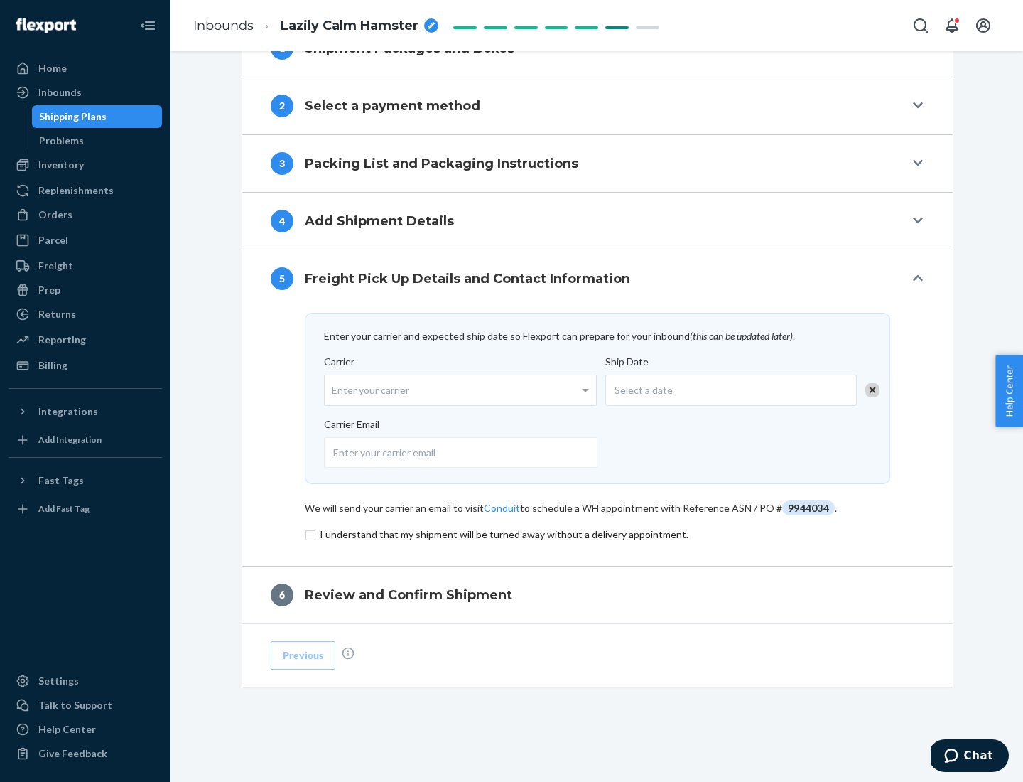
scroll to position [555, 0]
click at [598, 534] on input "checkbox" at bounding box center [597, 534] width 585 height 17
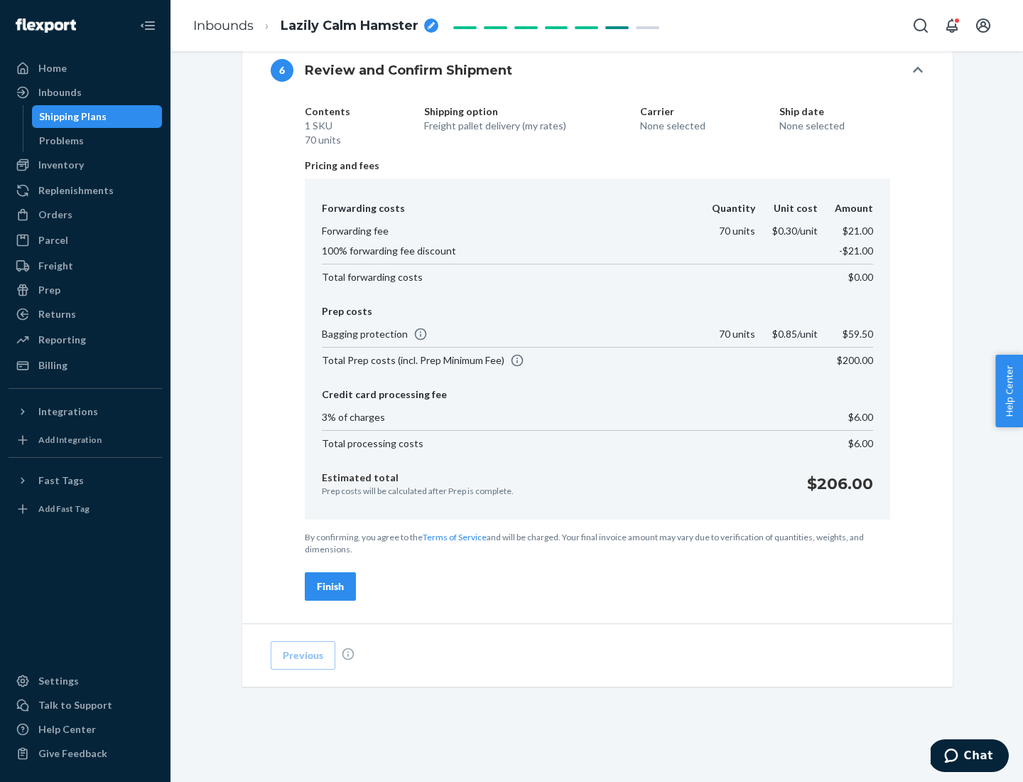
click at [330, 586] on div "Finish" at bounding box center [330, 586] width 27 height 14
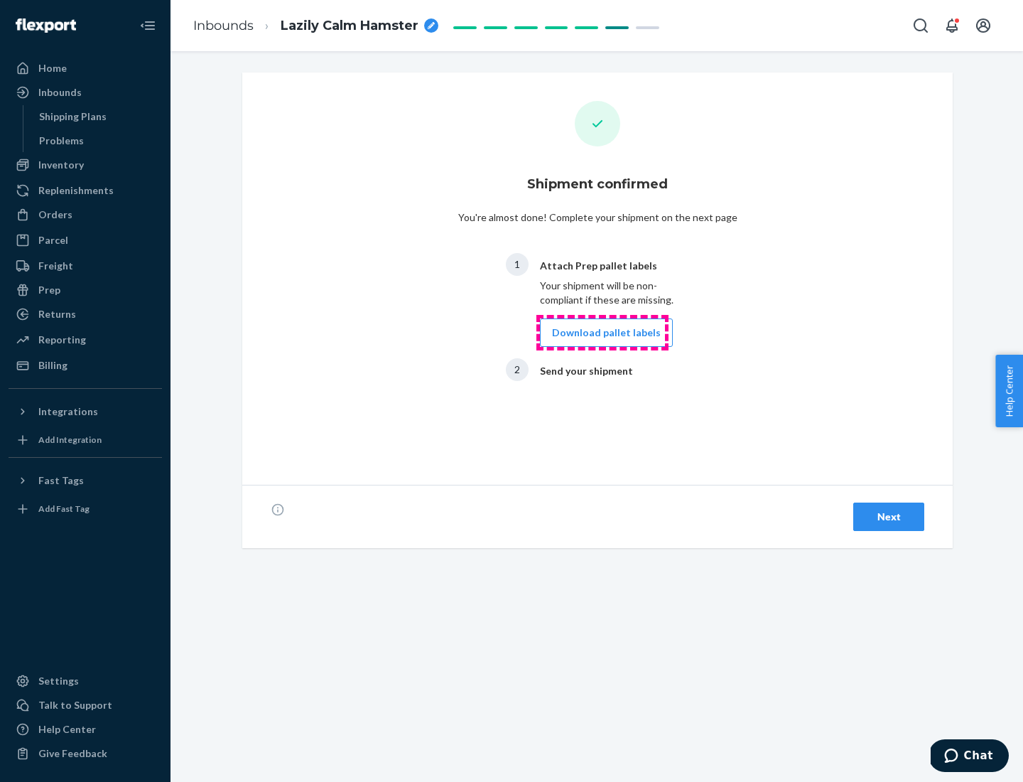
click at [603, 333] on button "Download pallet labels" at bounding box center [606, 332] width 133 height 28
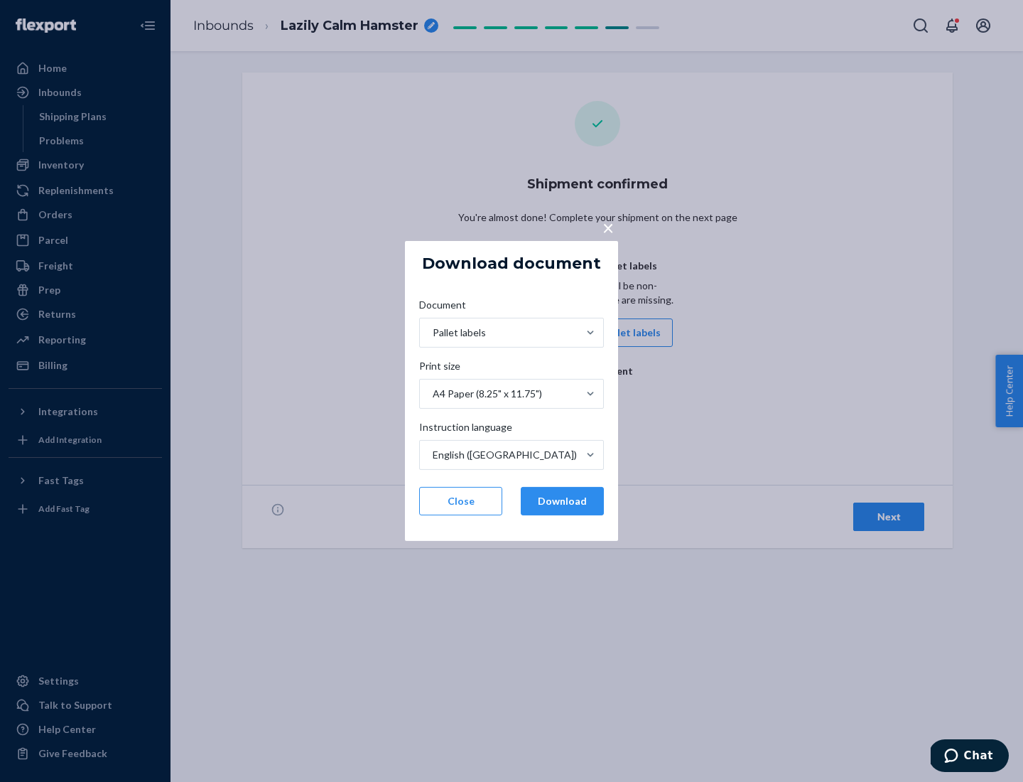
click at [562, 501] on button "Download" at bounding box center [562, 501] width 83 height 28
click at [607, 227] on span "×" at bounding box center [608, 227] width 11 height 24
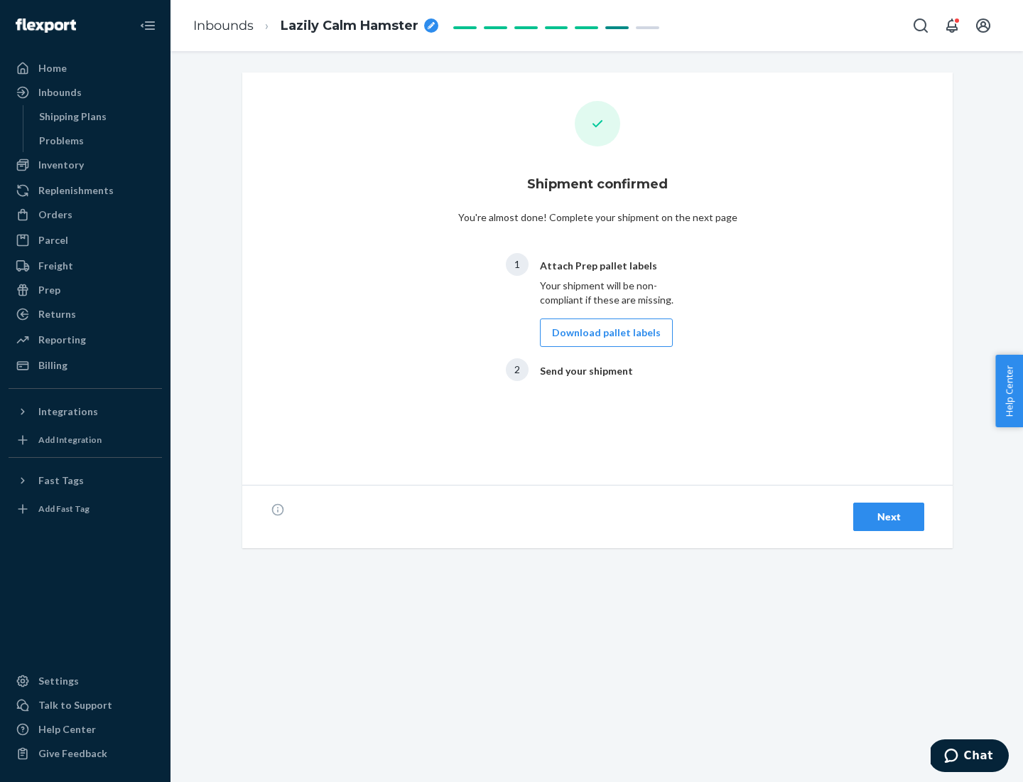
click at [889, 517] on div "Next" at bounding box center [888, 516] width 47 height 14
